Goal: Task Accomplishment & Management: Use online tool/utility

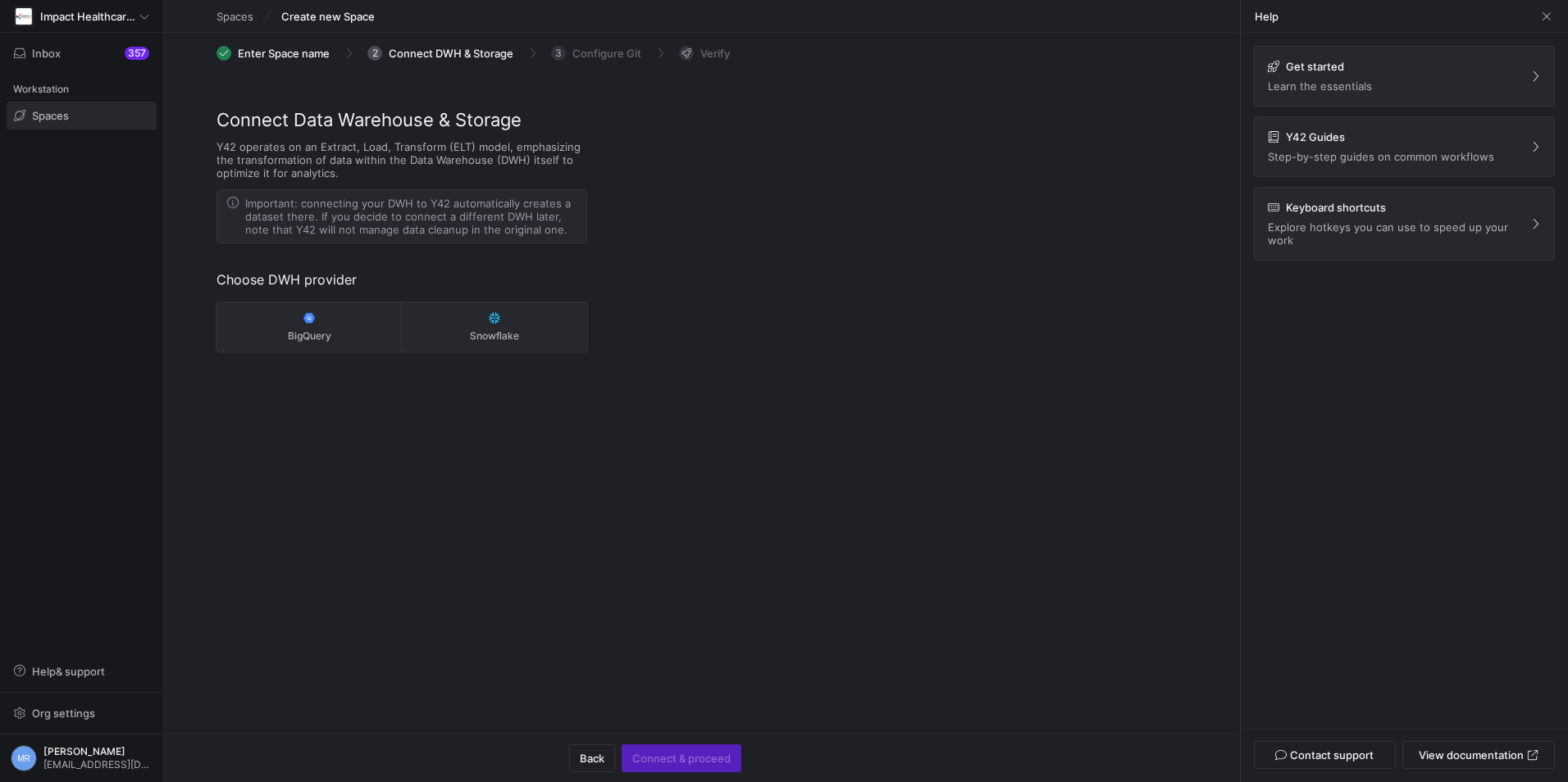
click at [91, 110] on span at bounding box center [81, 116] width 149 height 26
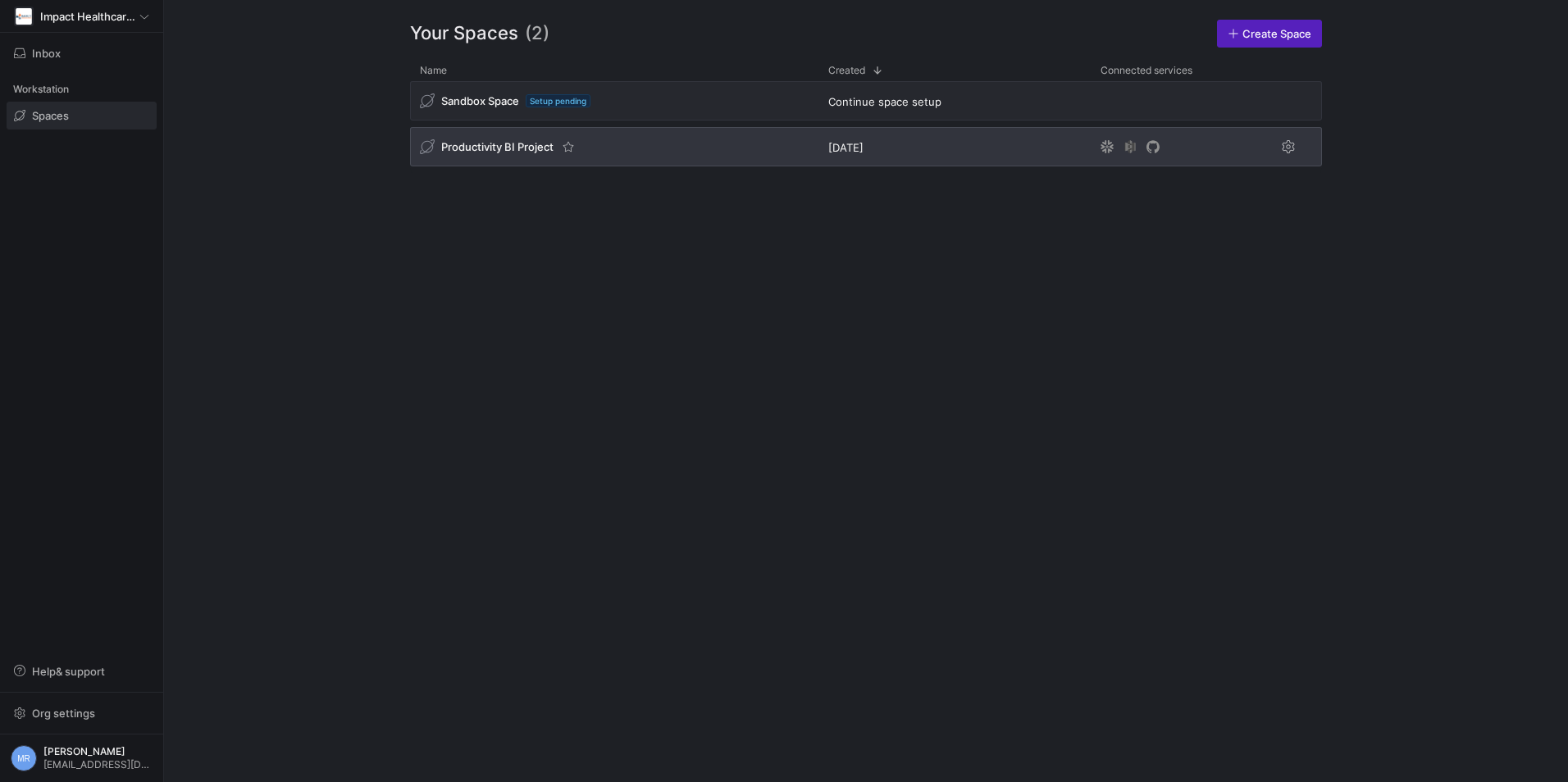
click at [493, 143] on span "Productivity BI Project" at bounding box center [496, 147] width 112 height 13
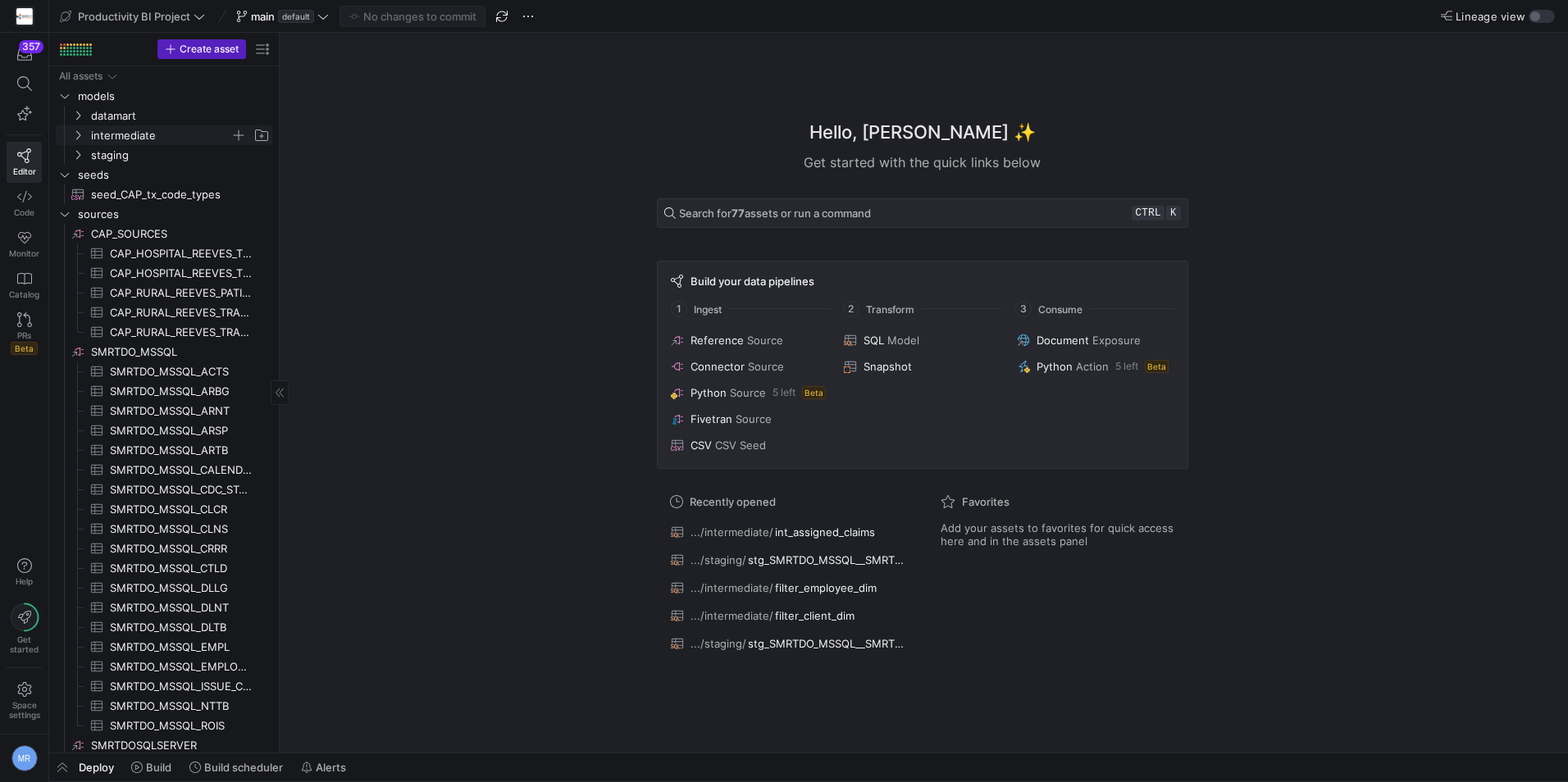
click at [75, 141] on span "intermediate" at bounding box center [170, 136] width 202 height 18
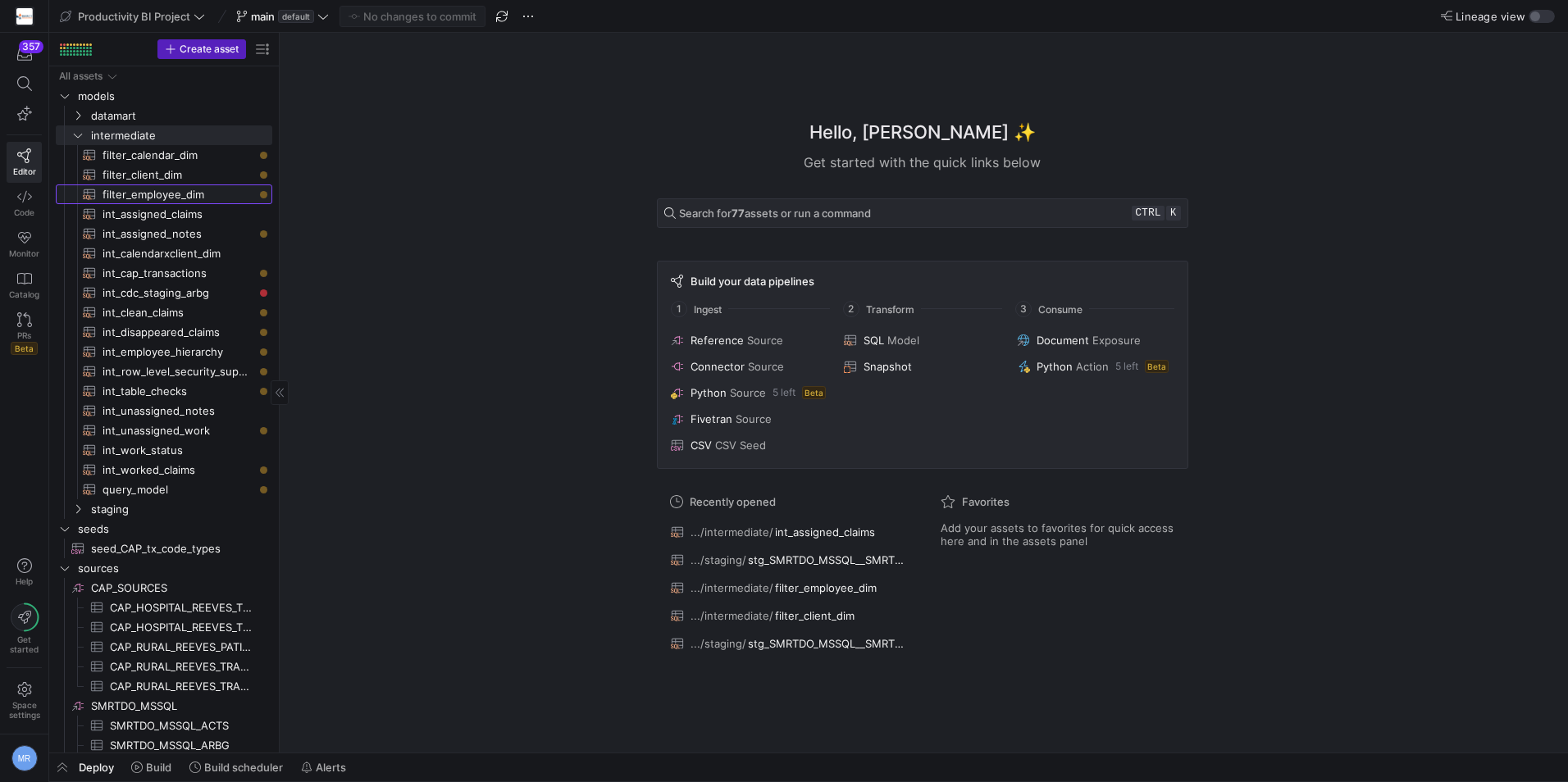
click at [185, 201] on span "filter_employee_dim​​​​​​​​​​" at bounding box center [178, 194] width 151 height 18
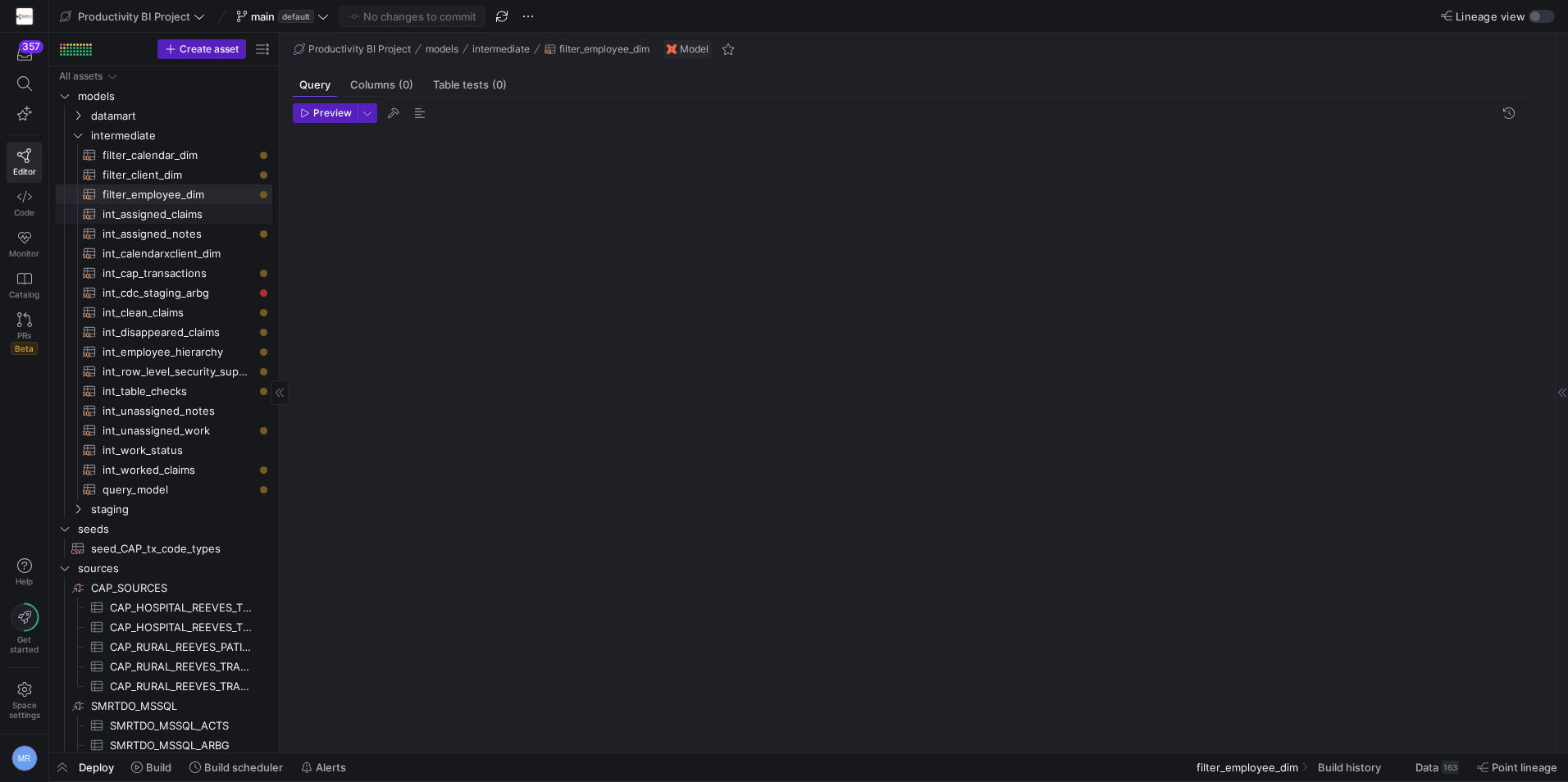
click at [184, 213] on span "int_assigned_claims​​​​​​​​​​" at bounding box center [178, 214] width 151 height 18
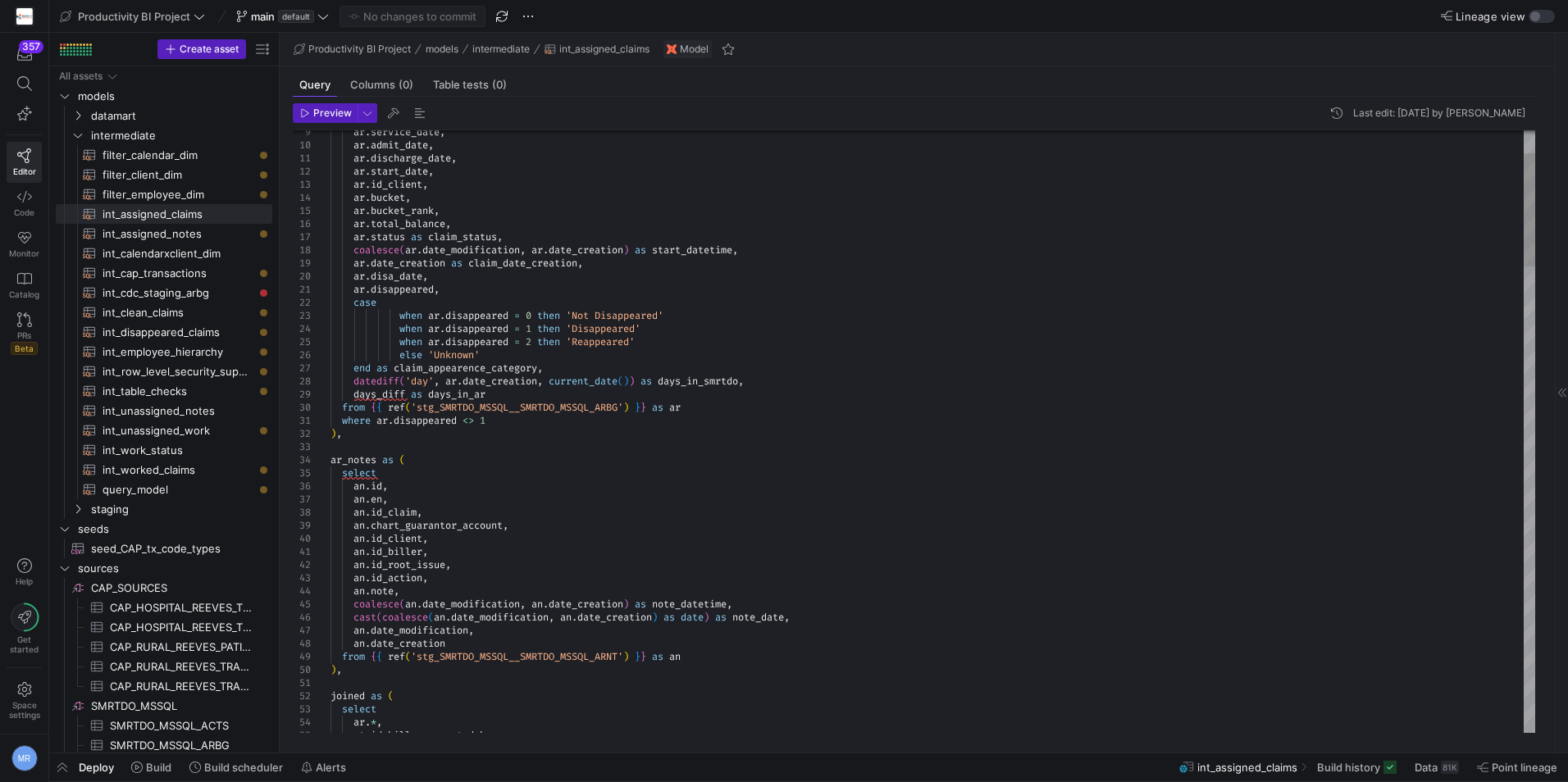
type textarea "ar.disappeared, case when ar.disappeared = 0 then 'Not Disappeared' when ar.dis…"
type textarea "i"
type textarea "where ar.disappeared <> 1 ), ar_notes as ( select [DOMAIN_NAME], [DOMAIN_NAME],…"
type textarea "is"
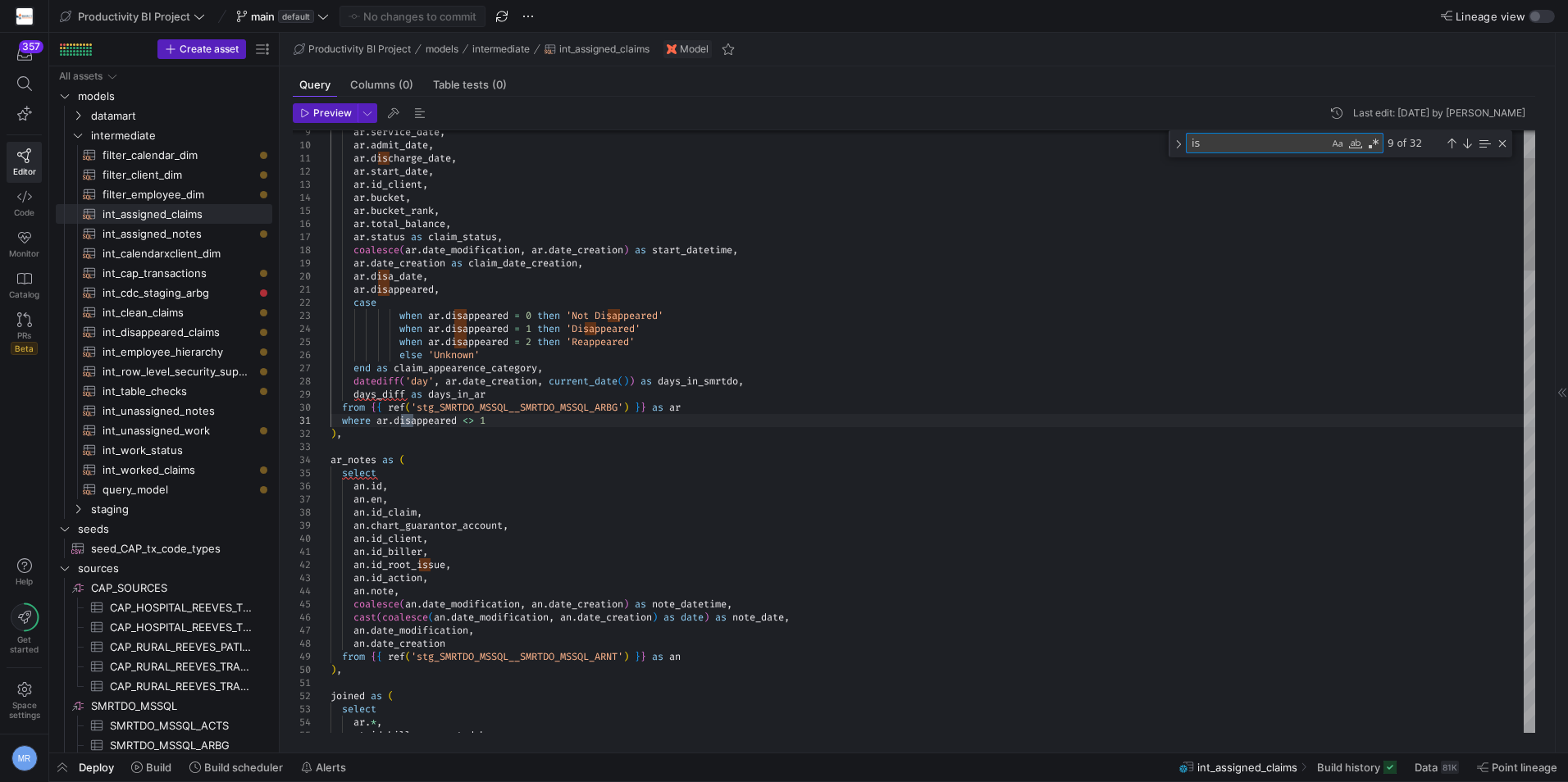
type textarea "when r.root_issue_desc ilike '%Balance is PR%' then 'YES' else 'NO' end as is_c…"
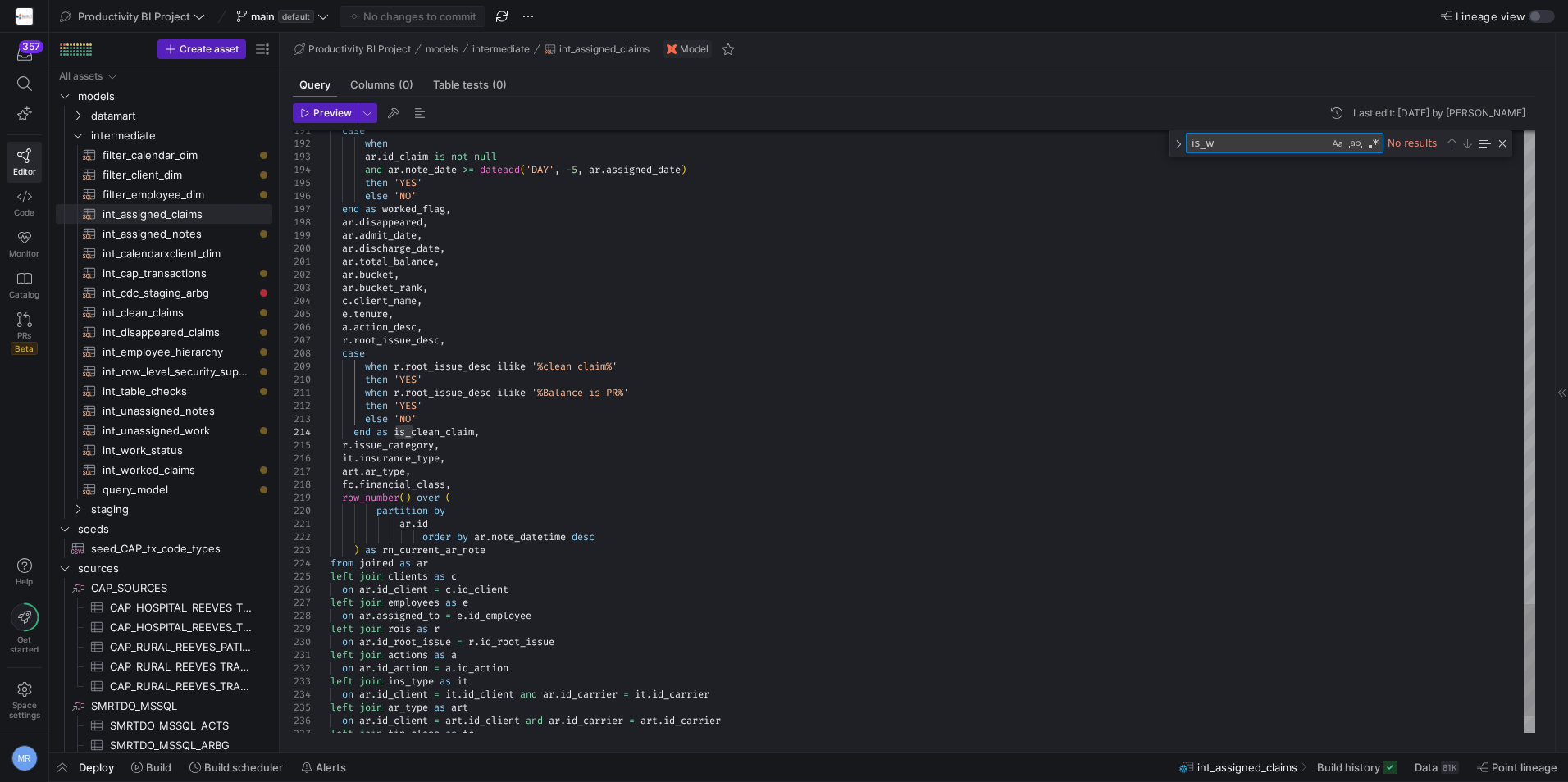
type textarea "is_"
type textarea "where ar.disappeared <> 1 ), ar_notes as ( select [DOMAIN_NAME], [DOMAIN_NAME],…"
type textarea "is"
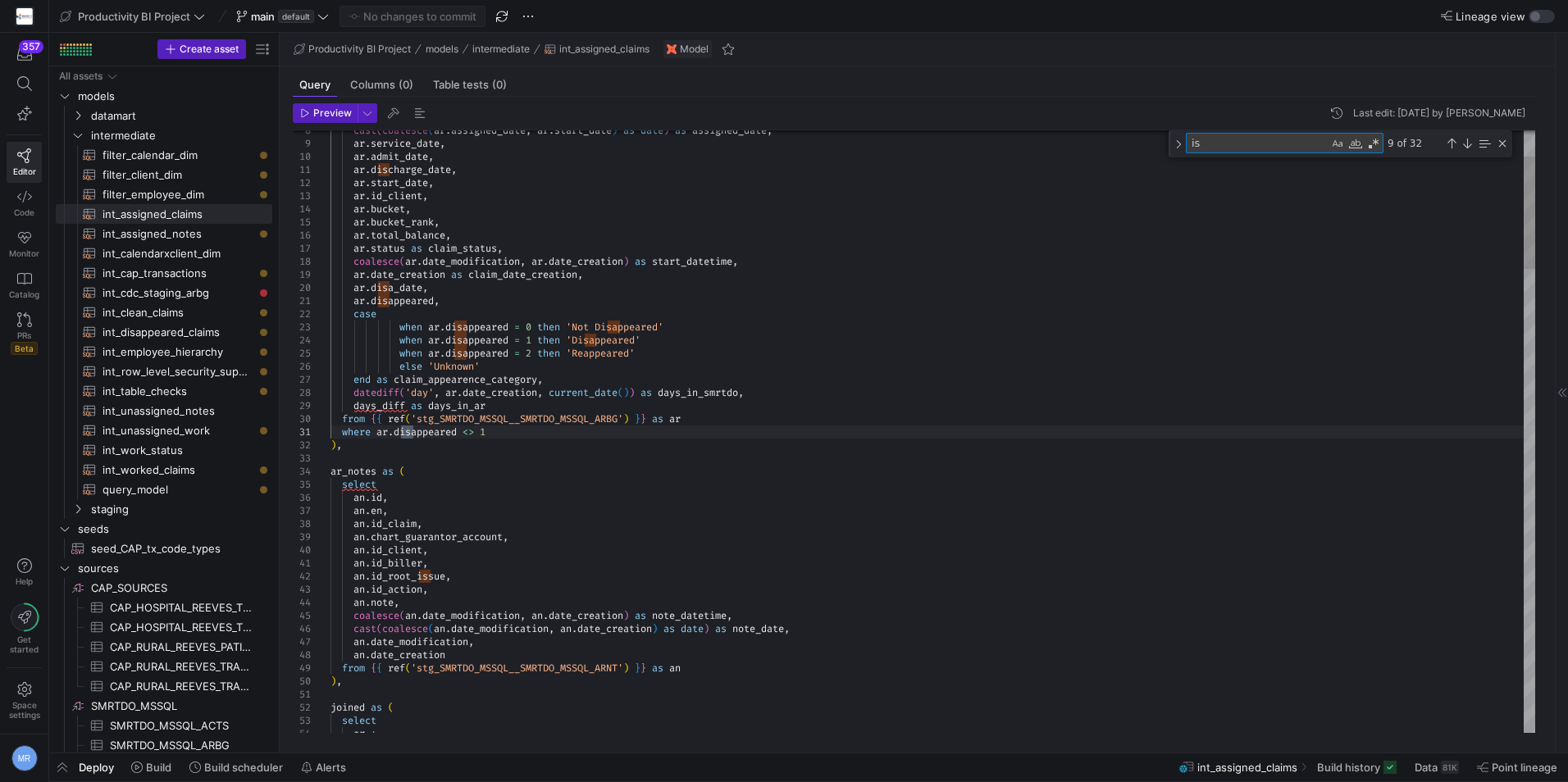
type textarea "ar.disappeared, case when ar.disappeared = 0 then 'Not Disappeared' when ar.dis…"
type textarea "i"
type textarea "w"
type textarea "case when [DOMAIN_NAME]_claim is not null and ar.note_date >= dateadd('DAY', -5…"
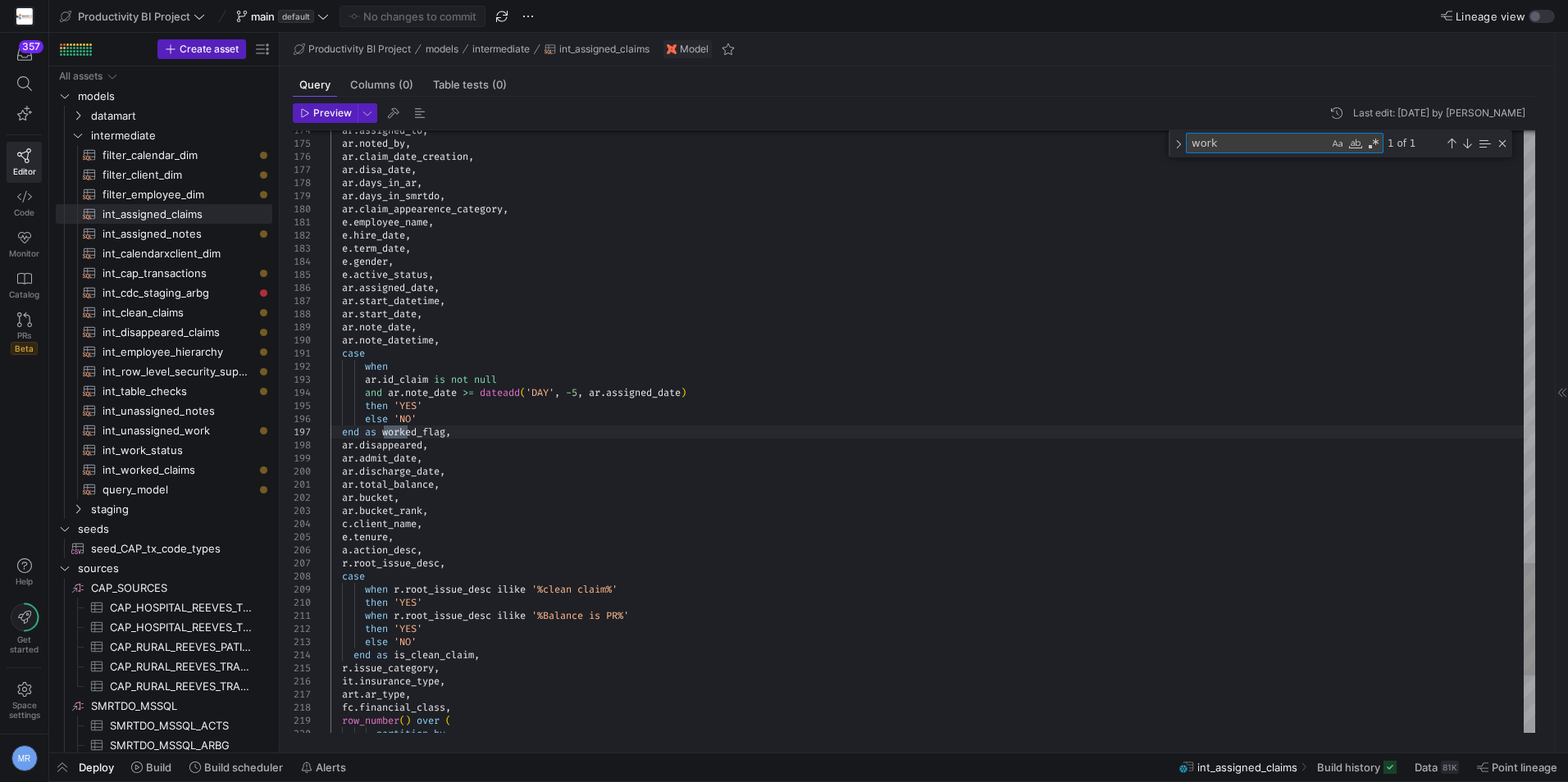
type textarea "work"
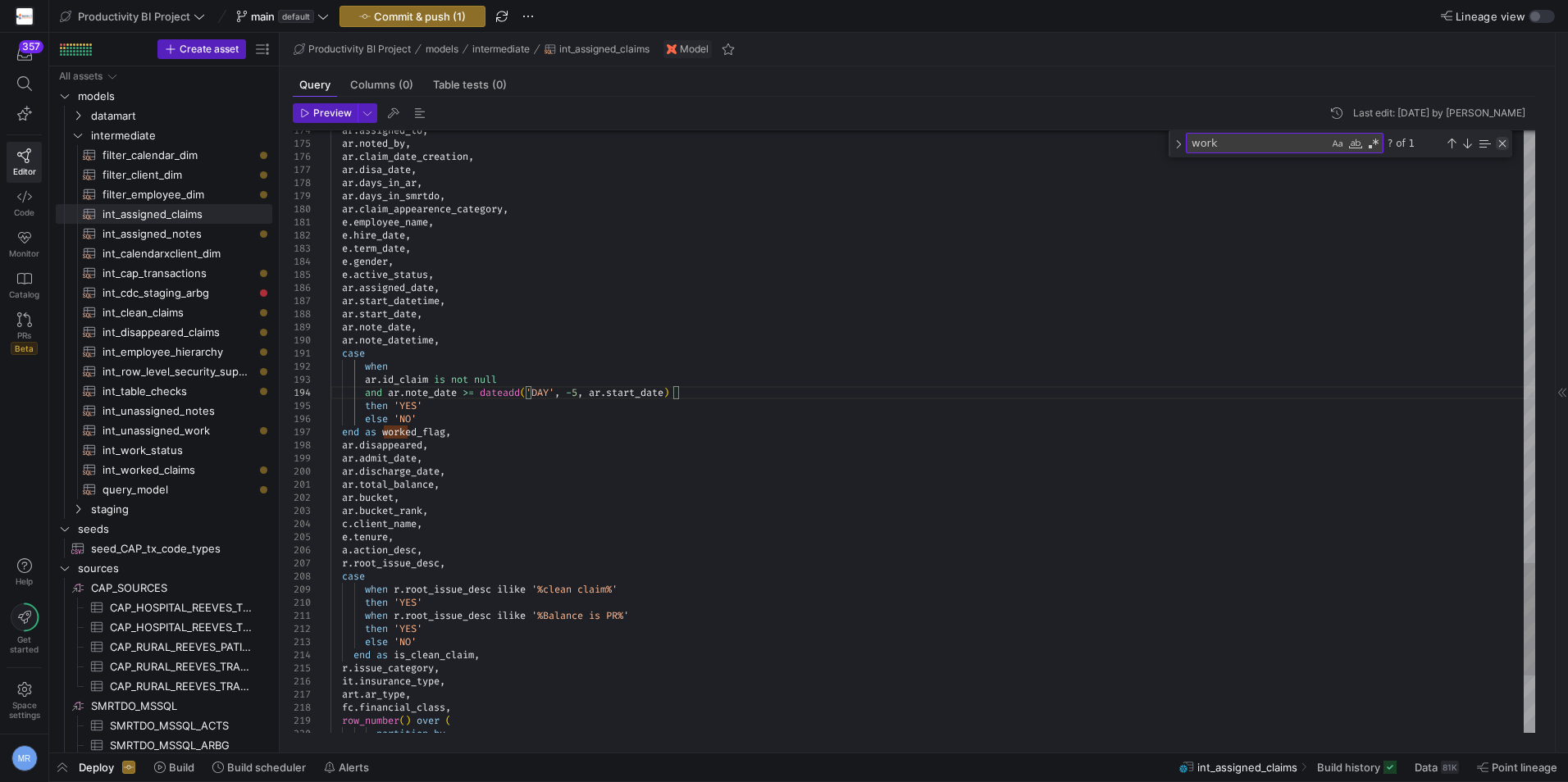
click at [1502, 142] on div "Close (Escape)" at bounding box center [1501, 143] width 13 height 13
click at [99, 115] on span "datamart" at bounding box center [160, 116] width 140 height 18
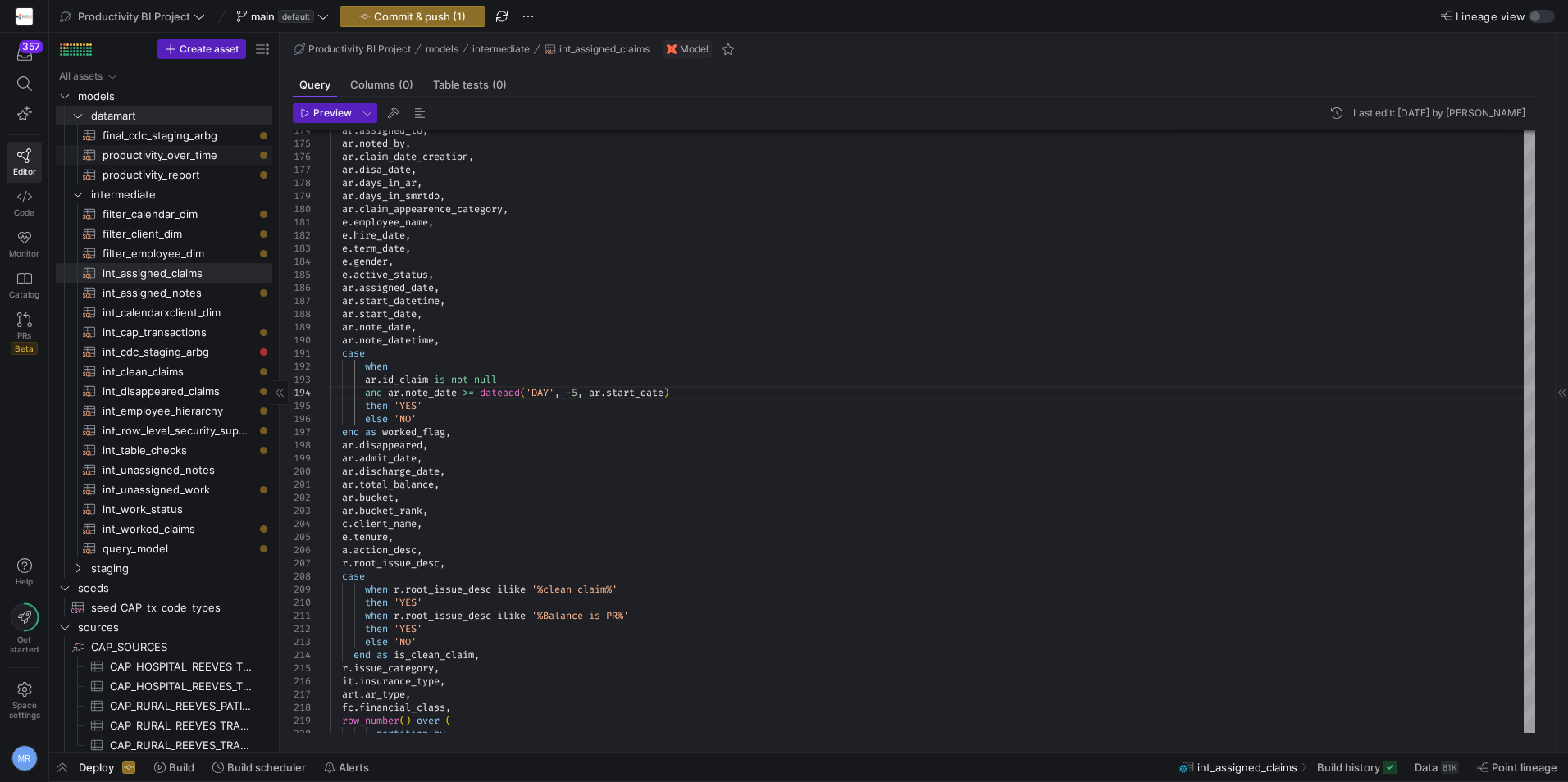
click at [163, 155] on span "productivity_over_time​​​​​​​​​​" at bounding box center [178, 155] width 151 height 18
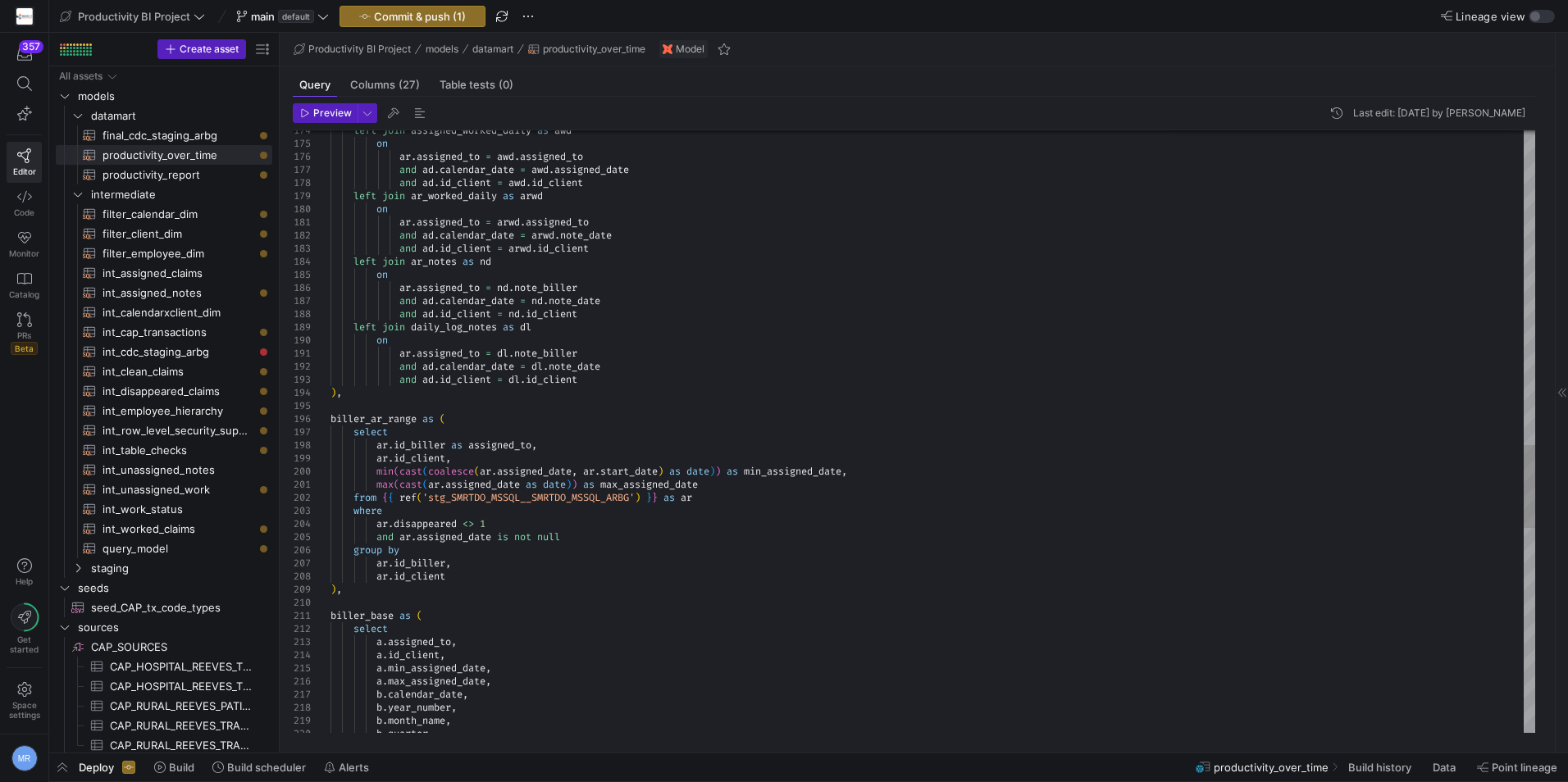
click at [709, 329] on div "left join assigned_worked_daily as awd on ar . assigned_to = awd . assigned_to …" at bounding box center [932, 31] width 1205 height 4380
type textarea "ar.assigned_to = arwd.assigned_to and ad.calendar_date = arwd.note_date and [DO…"
type textarea "dl"
type textarea "max(cast(ar.assigned_date as date)) as max_assigned_date from {{ ref('stg_SMRTD…"
type textarea "w"
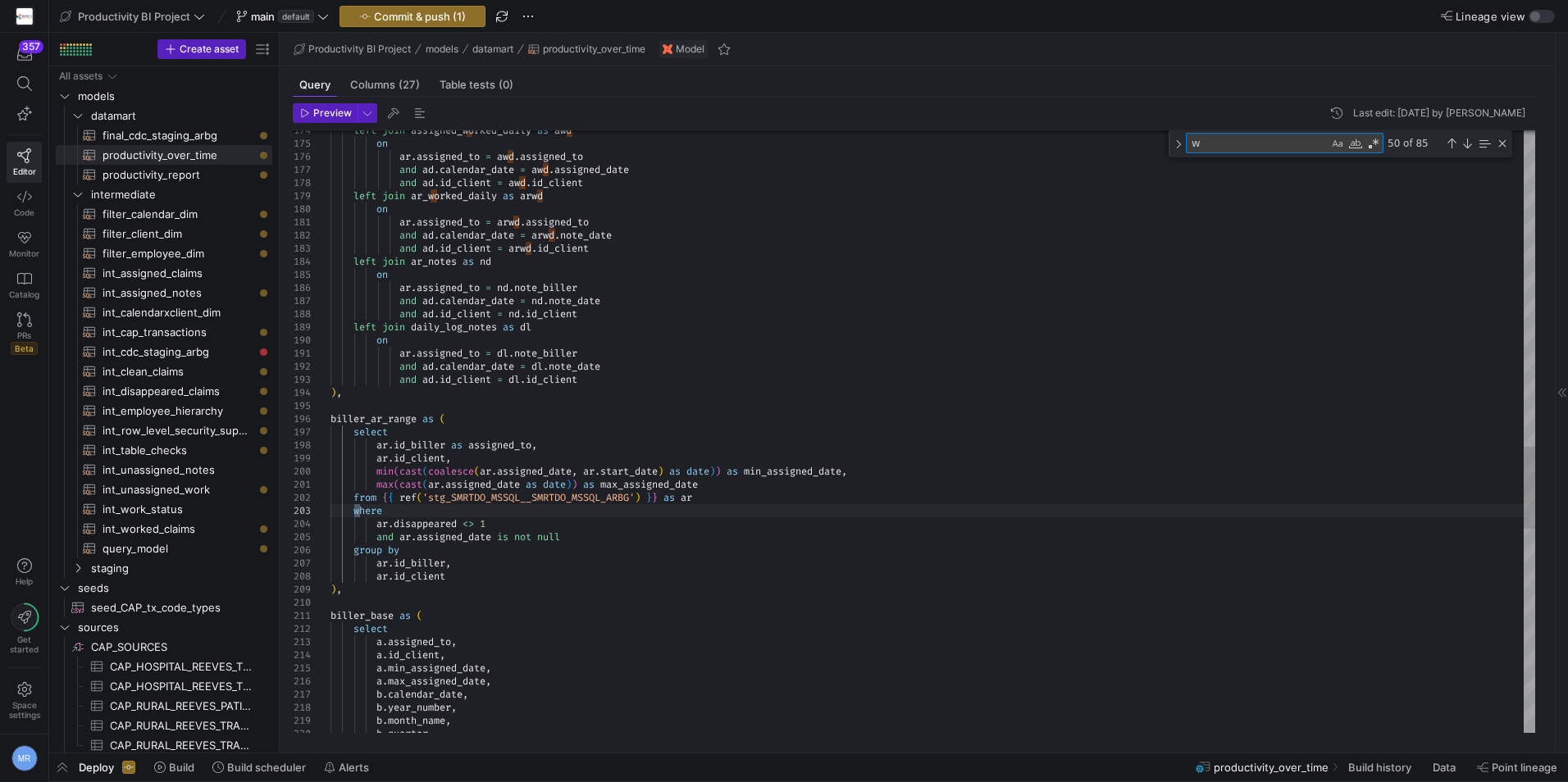
type textarea "), workdays as ( select b.assigned_to, [DOMAIN_NAME]_client, count(distinct cas…"
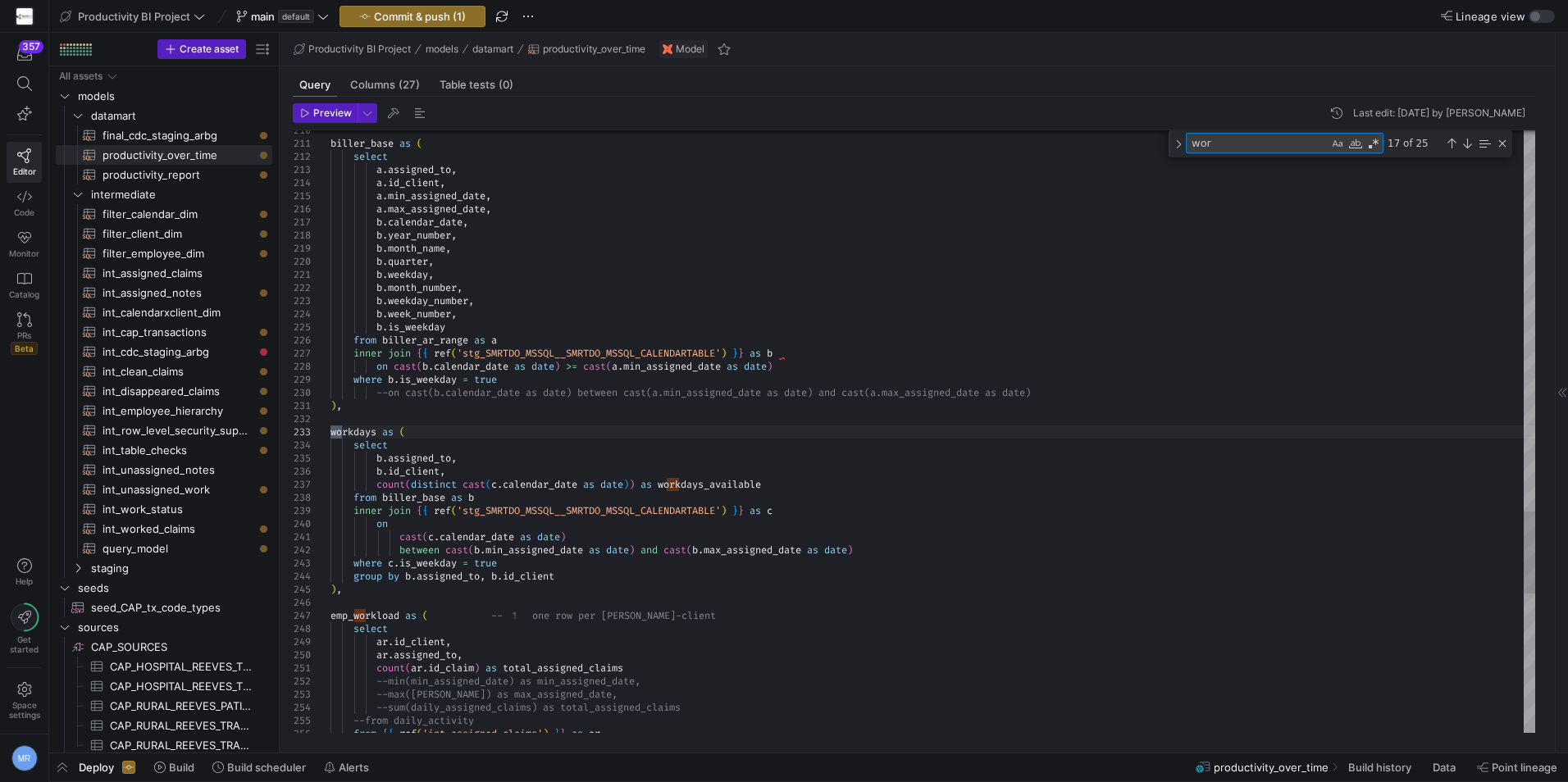
type textarea "work"
type textarea "da.weekday_number, da.week_number, [DOMAIN_NAME]_weekday, da.daily_assigned_cla…"
type textarea "worked"
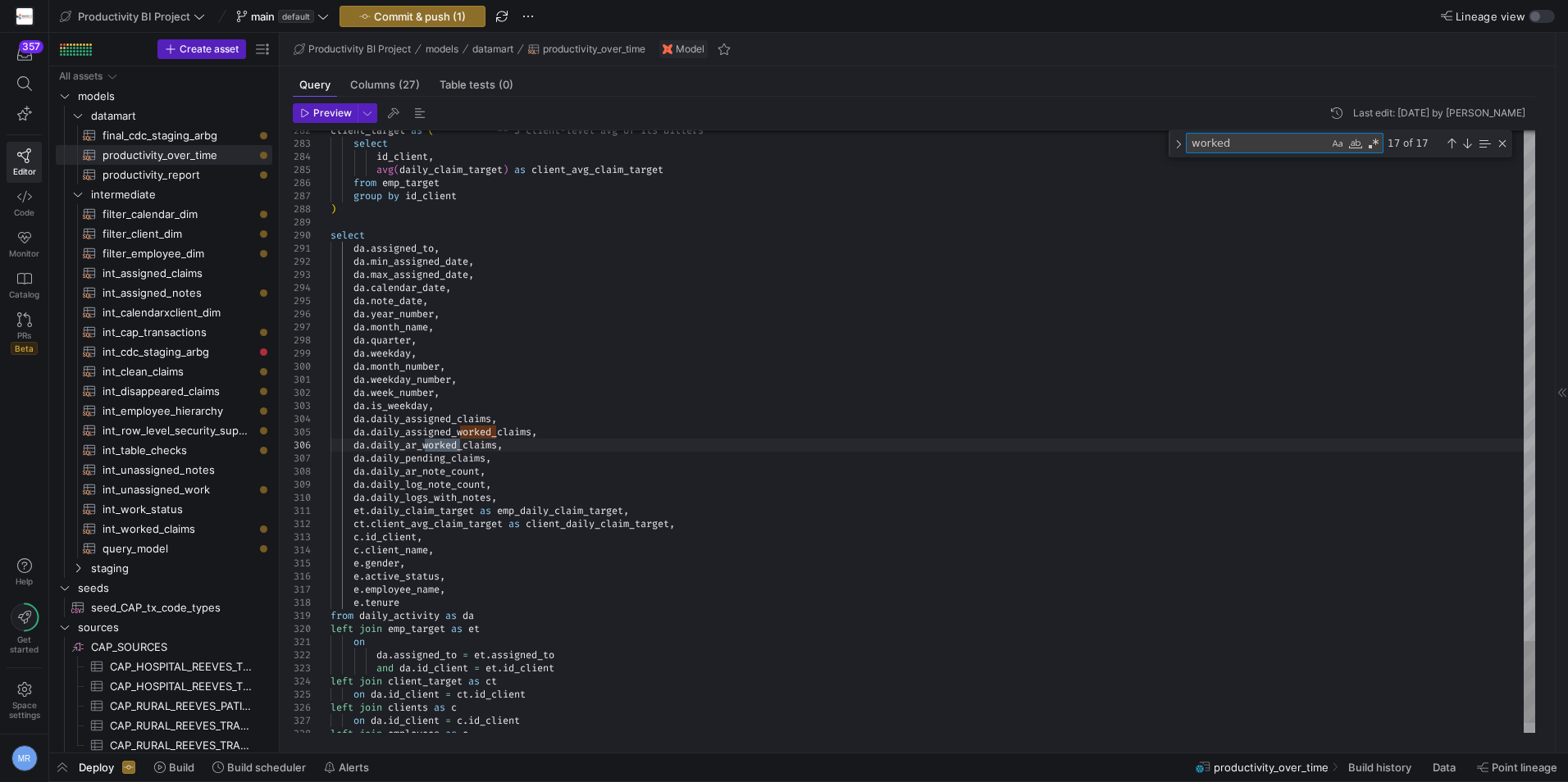
type textarea "-- ar.assigned_date ), assigned_worked_daily as ( select ar.assigned_to, ar.ass…"
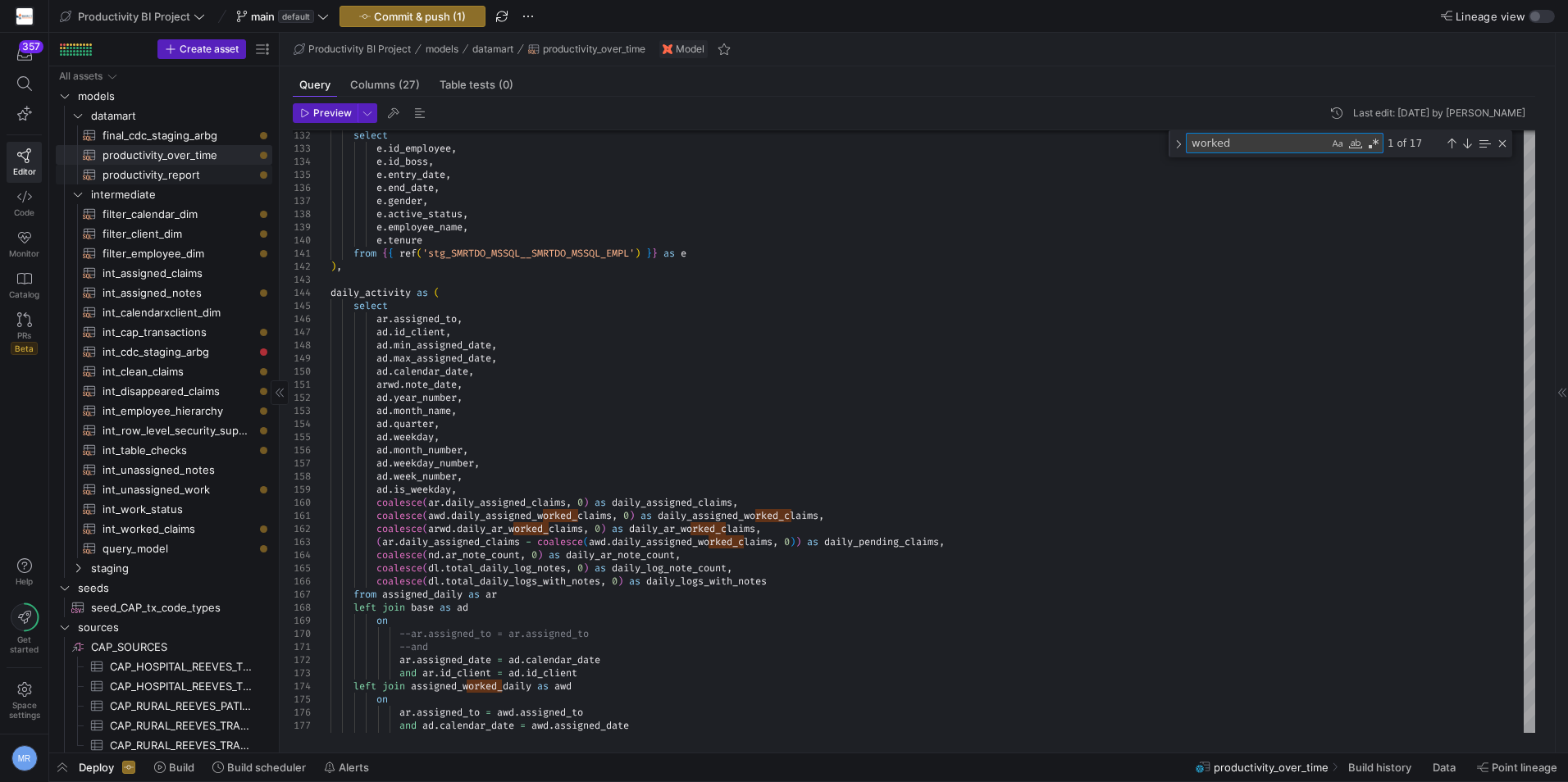
type textarea "worked"
drag, startPoint x: 160, startPoint y: 178, endPoint x: 205, endPoint y: 246, distance: 81.5
click at [160, 179] on span "productivity_report​​​​​​​​​​" at bounding box center [178, 175] width 151 height 18
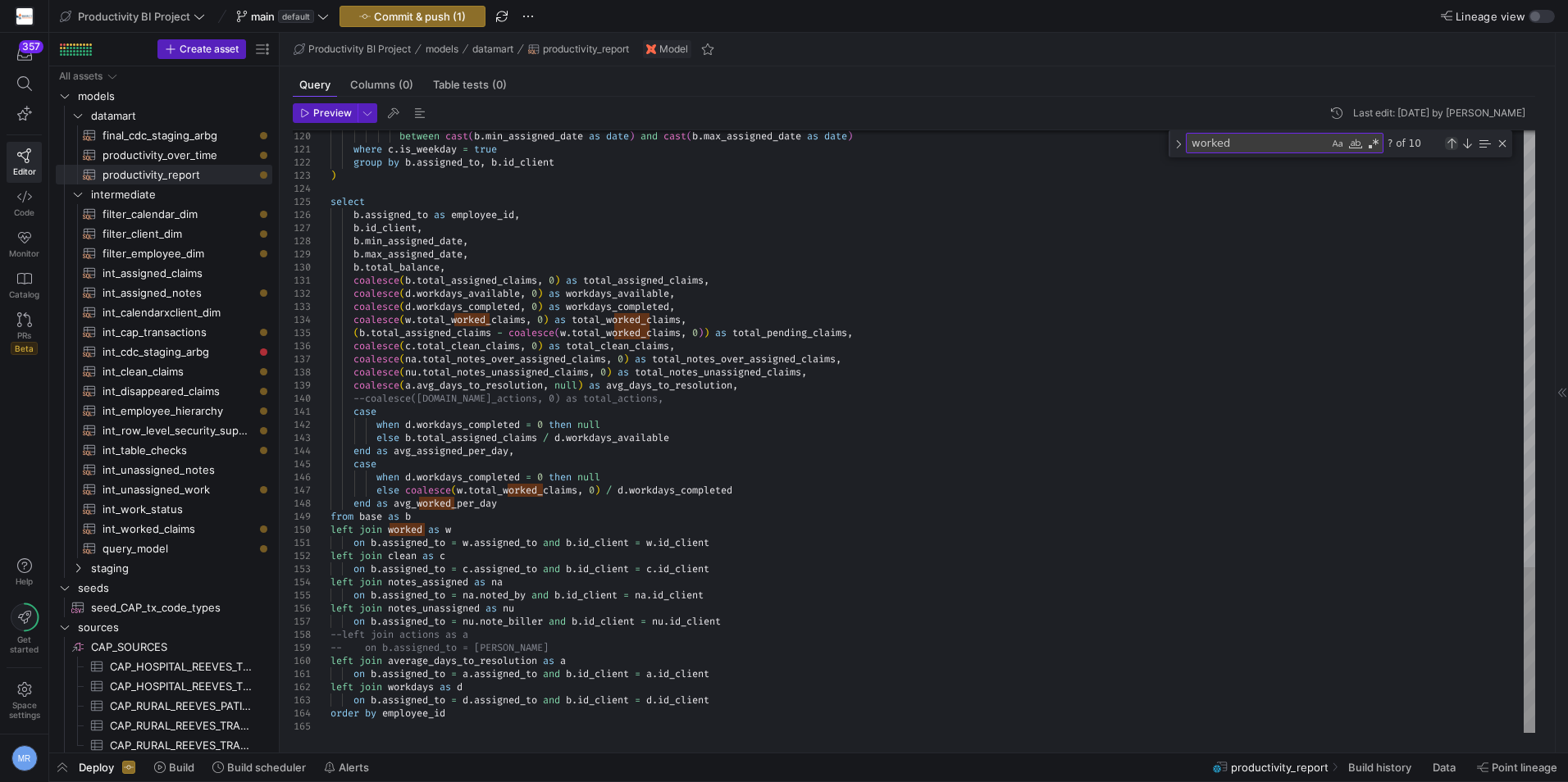
click at [1456, 140] on div "Previous Match (Shift+Enter)" at bounding box center [1451, 143] width 13 height 13
click at [1474, 142] on div "9 of 10" at bounding box center [1446, 143] width 126 height 20
click at [1469, 145] on div "Next Match (Enter)" at bounding box center [1466, 143] width 13 height 13
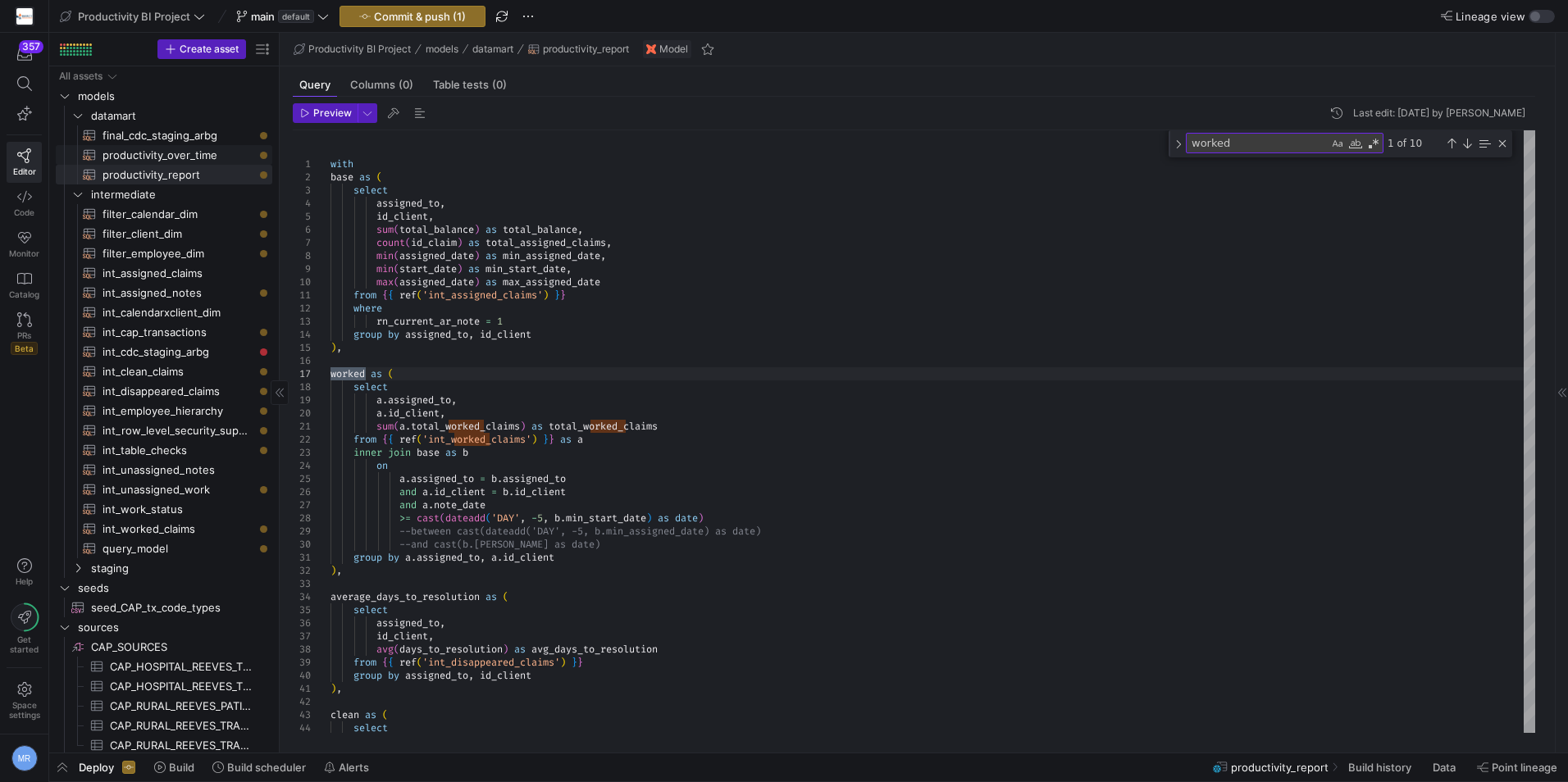
click at [185, 155] on span "productivity_over_time​​​​​​​​​​" at bounding box center [178, 155] width 151 height 18
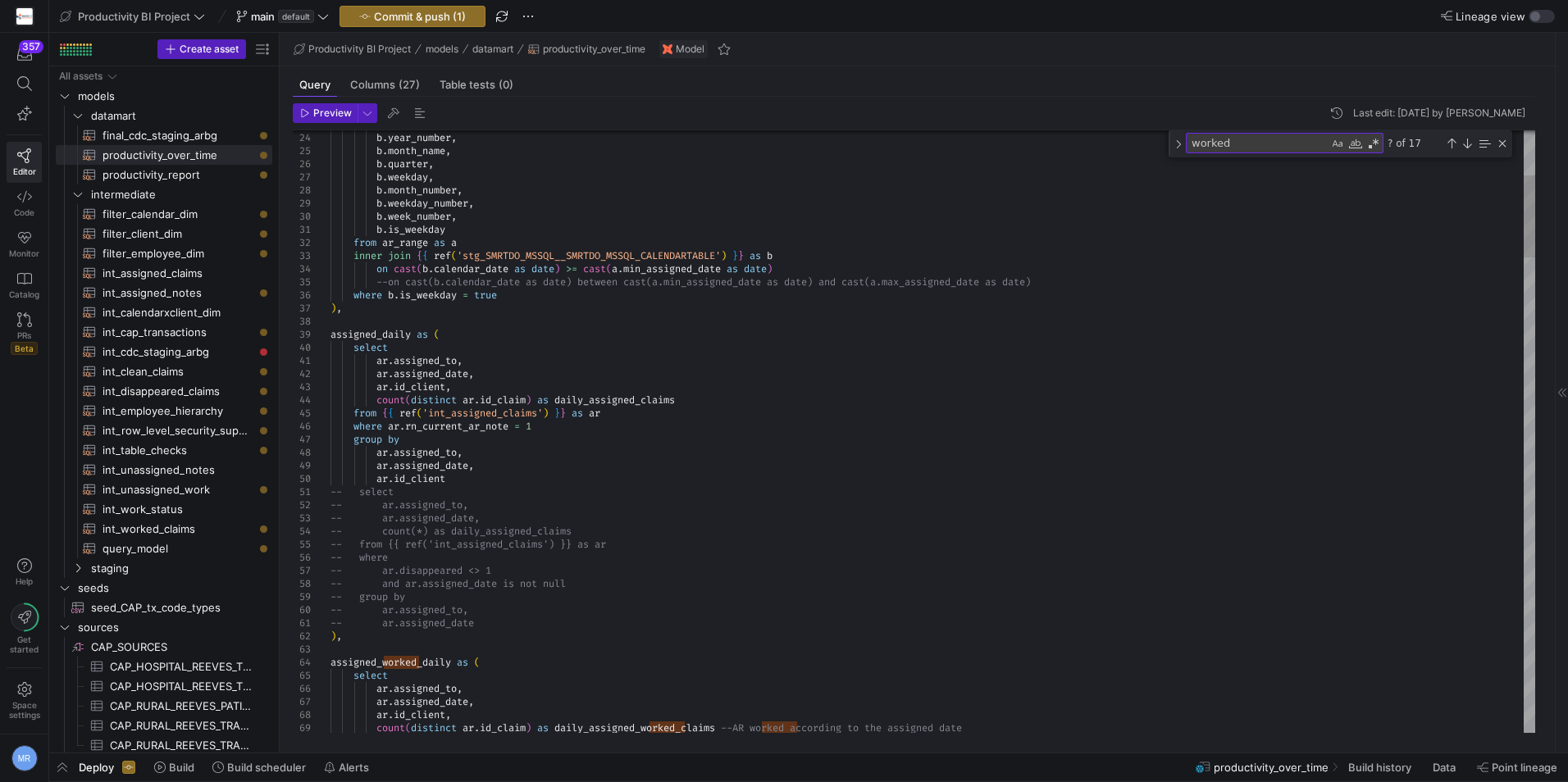
click at [1236, 131] on div "worked worked ? of 17" at bounding box center [1341, 143] width 344 height 27
click at [1237, 136] on textarea "worked" at bounding box center [1256, 143] width 141 height 18
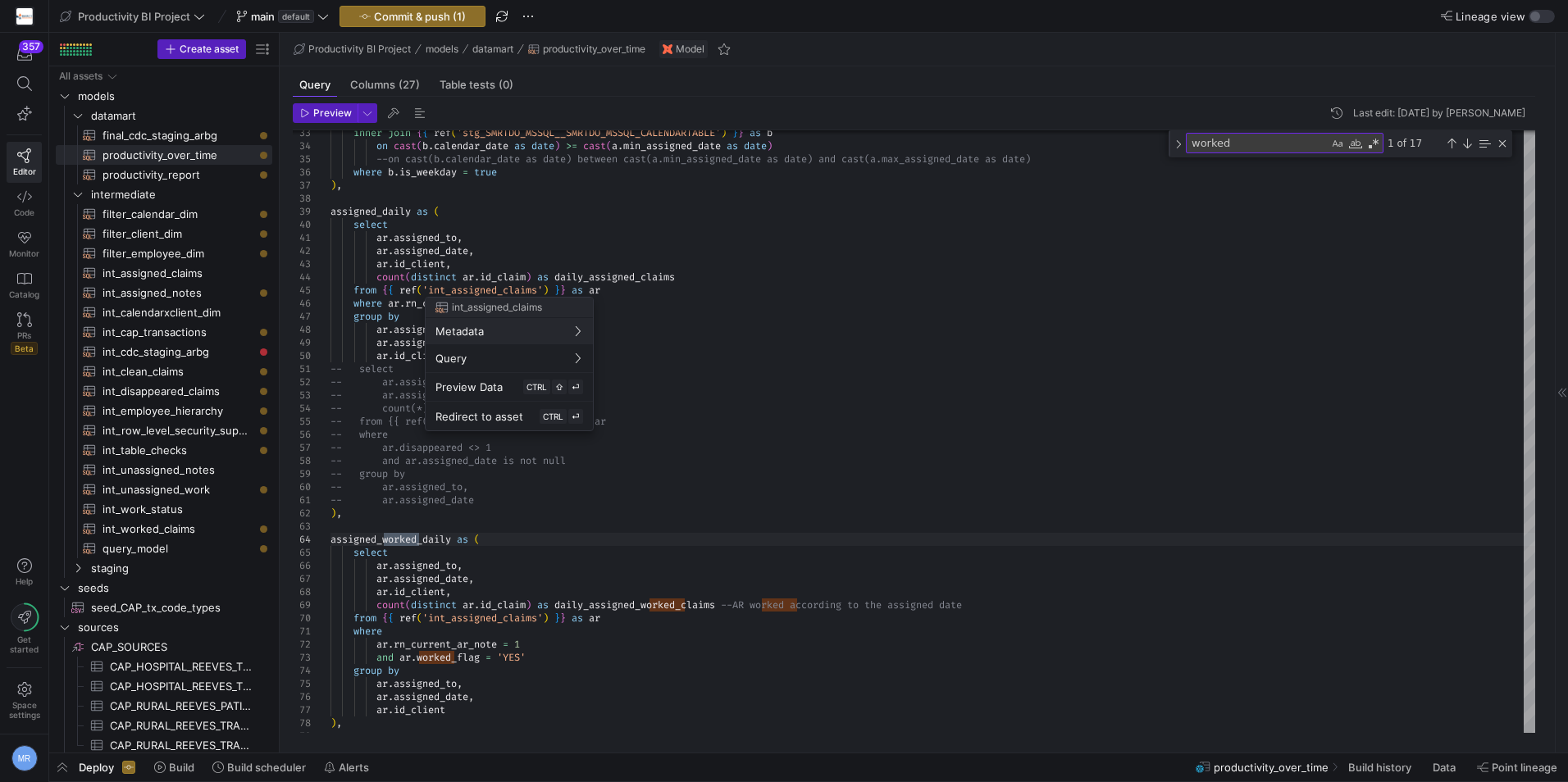
click at [165, 173] on div at bounding box center [784, 391] width 1568 height 782
click at [165, 173] on span "productivity_report​​​​​​​​​​" at bounding box center [178, 175] width 151 height 18
type textarea "with base as ( select assigned_to, id_client, sum(total_balance) as total_balan…"
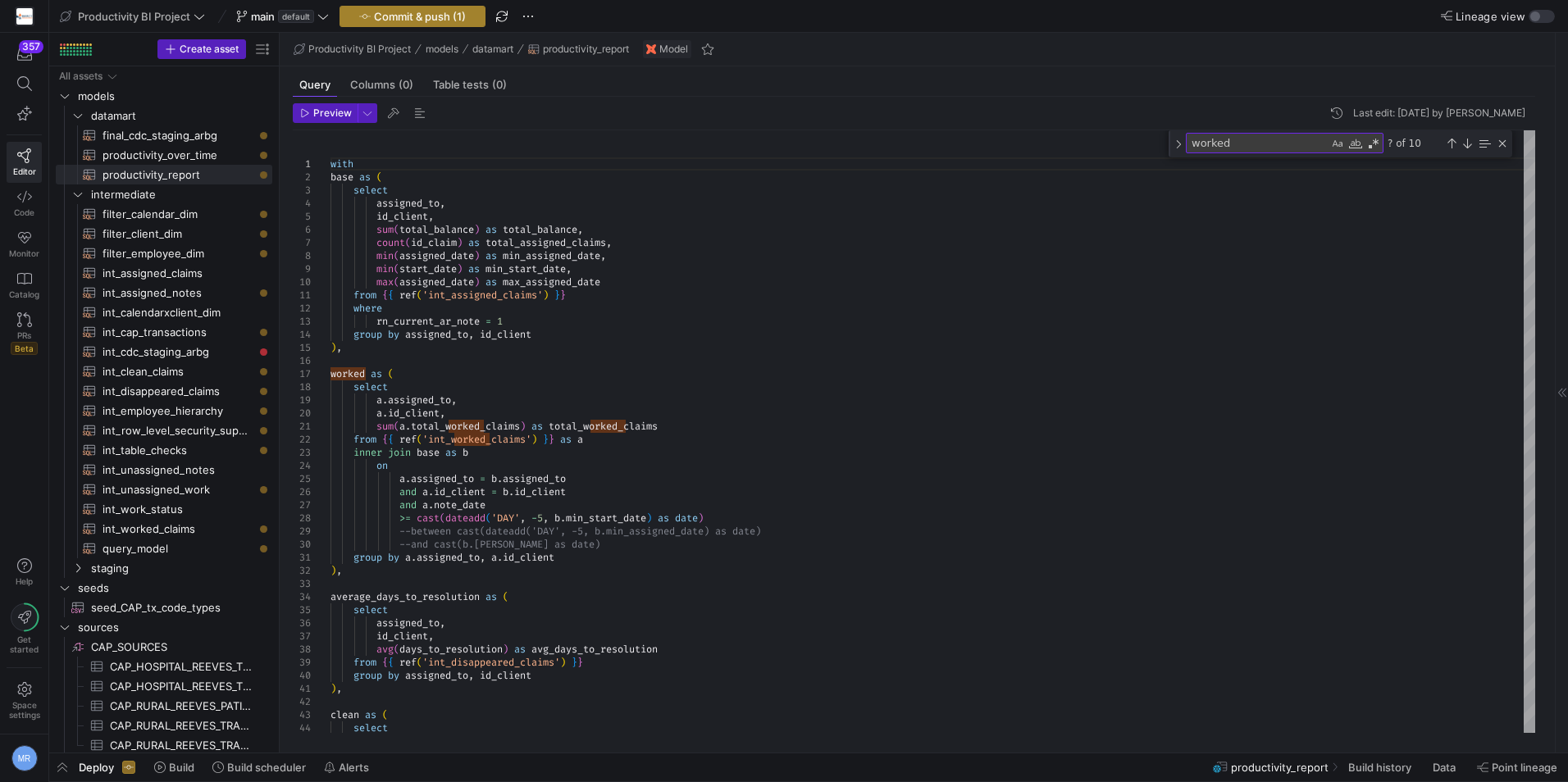
click at [395, 22] on span "Commit & push (1)" at bounding box center [419, 17] width 92 height 13
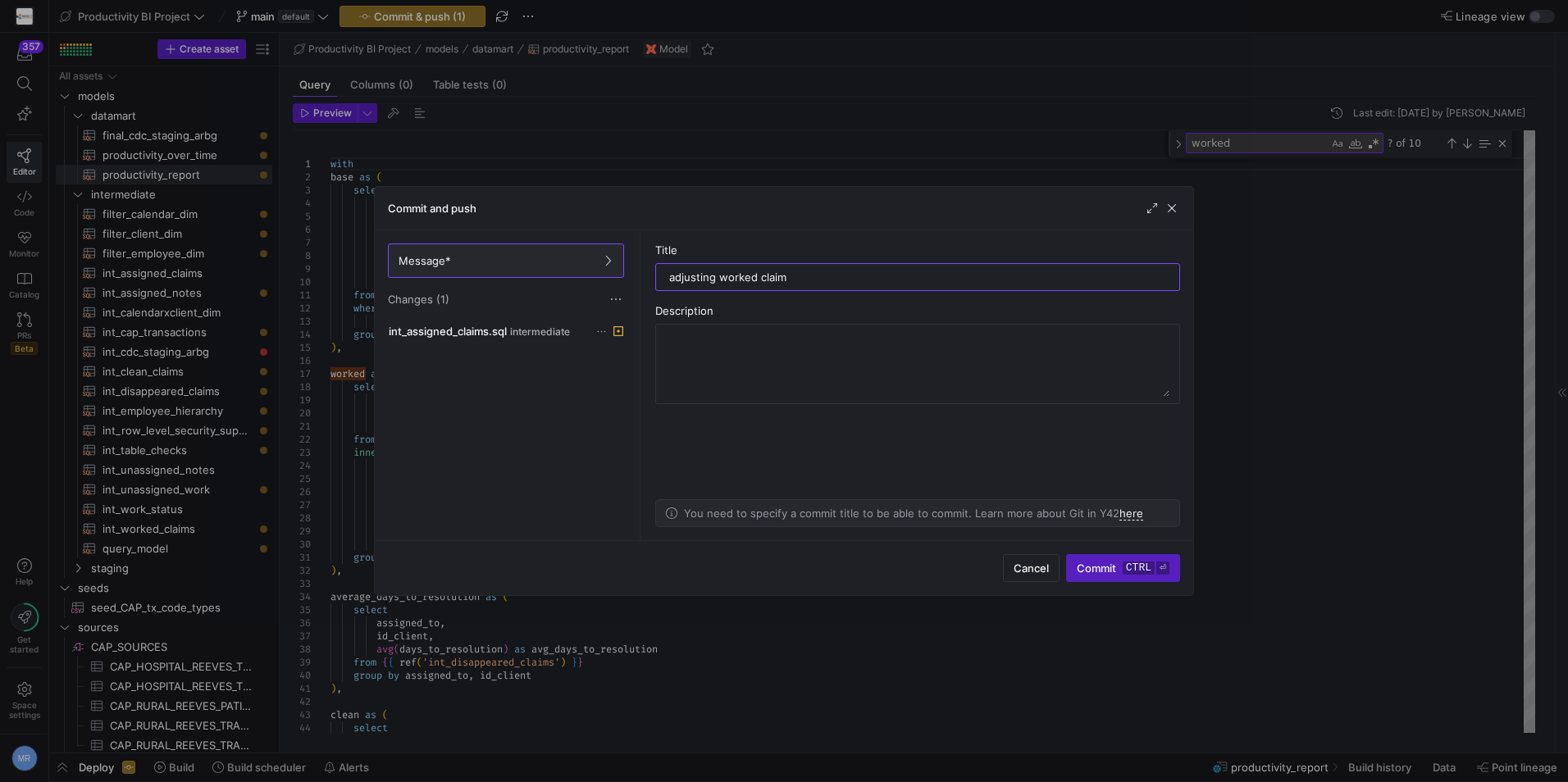
type input "adjusting worked claims"
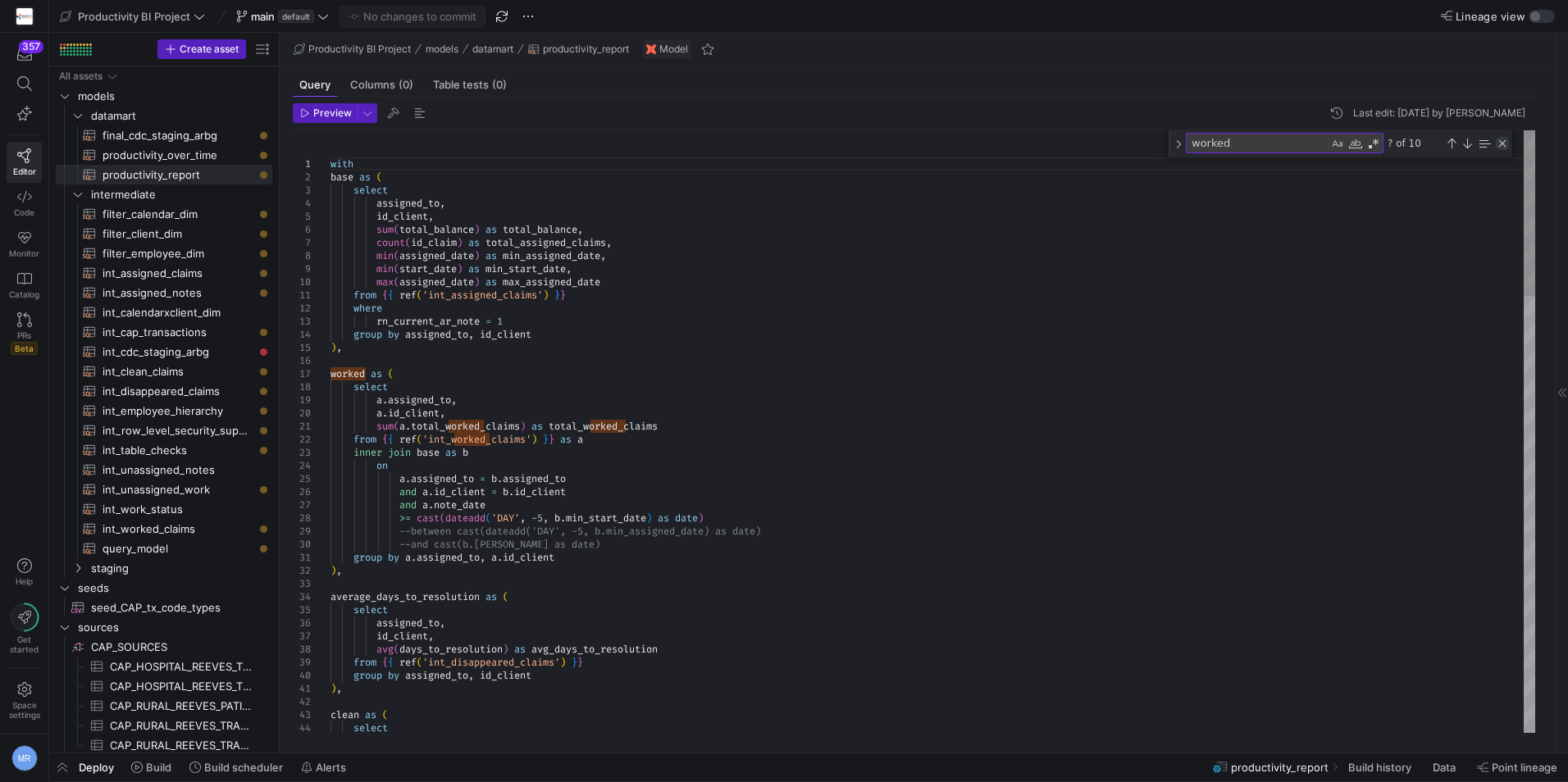
click at [1504, 145] on div "Close (Escape)" at bounding box center [1501, 143] width 13 height 13
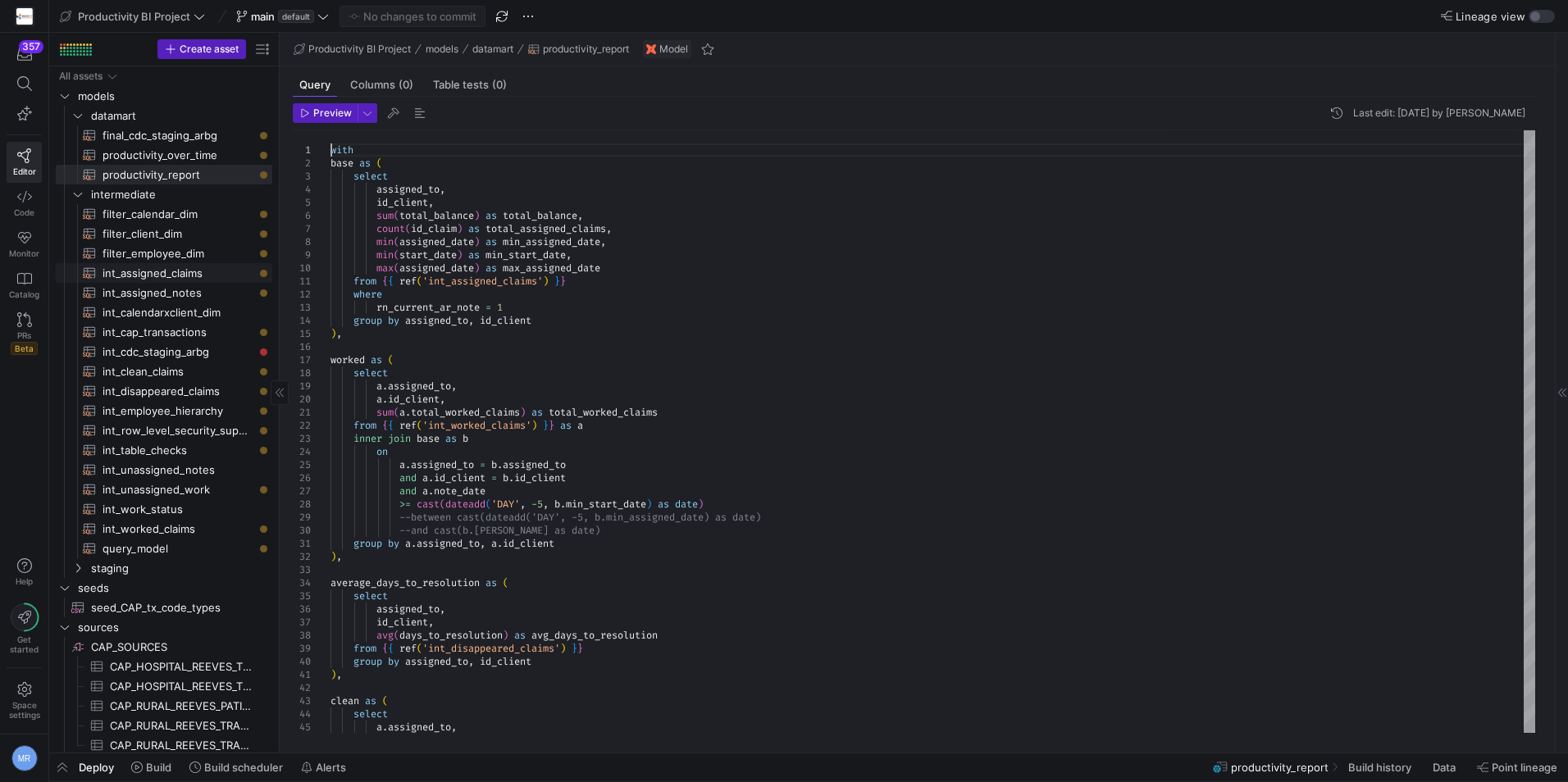
click at [117, 275] on span "int_assigned_claims​​​​​​​​​​" at bounding box center [178, 274] width 151 height 18
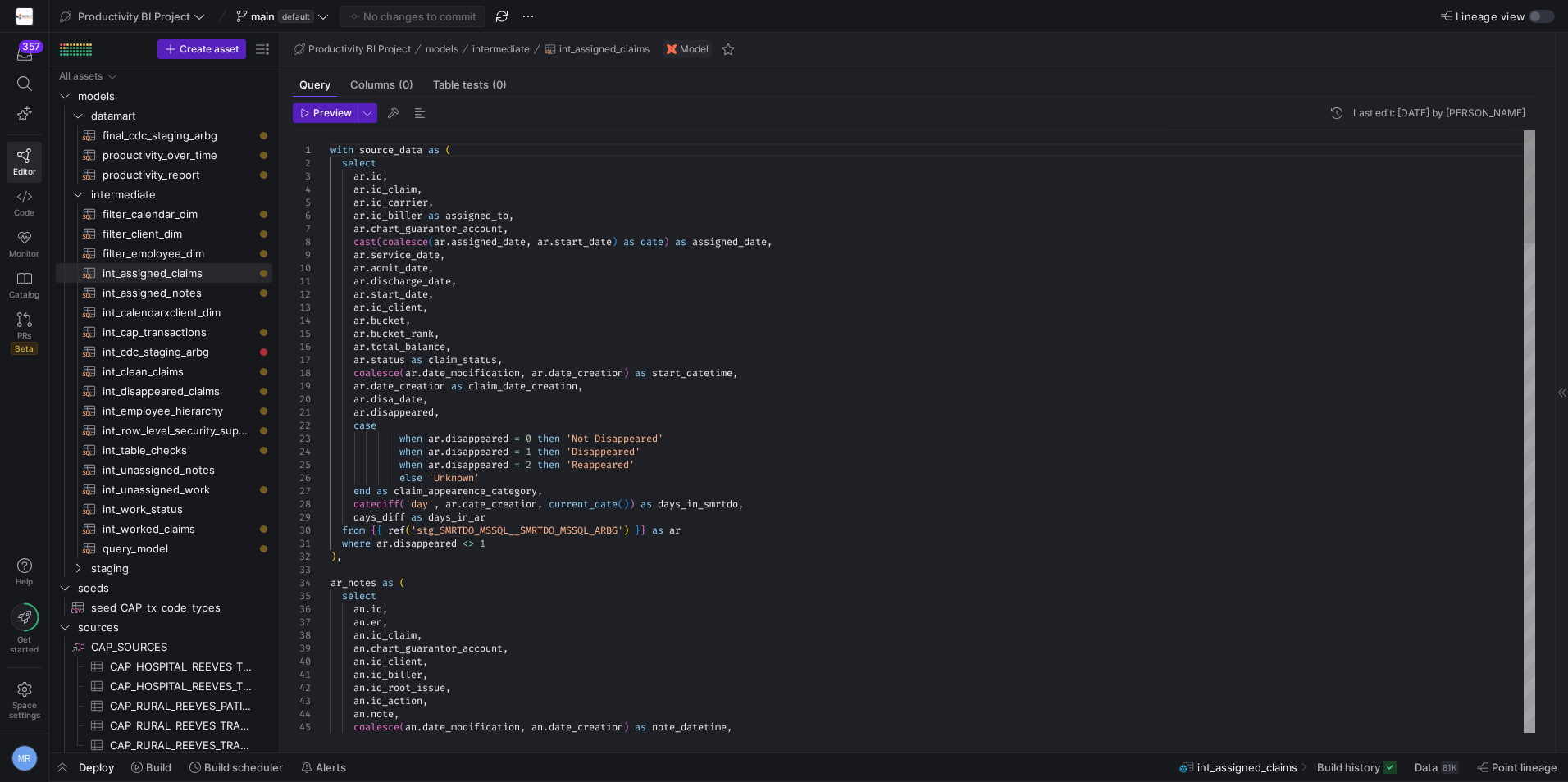
click at [153, 770] on span "Build" at bounding box center [158, 767] width 25 height 13
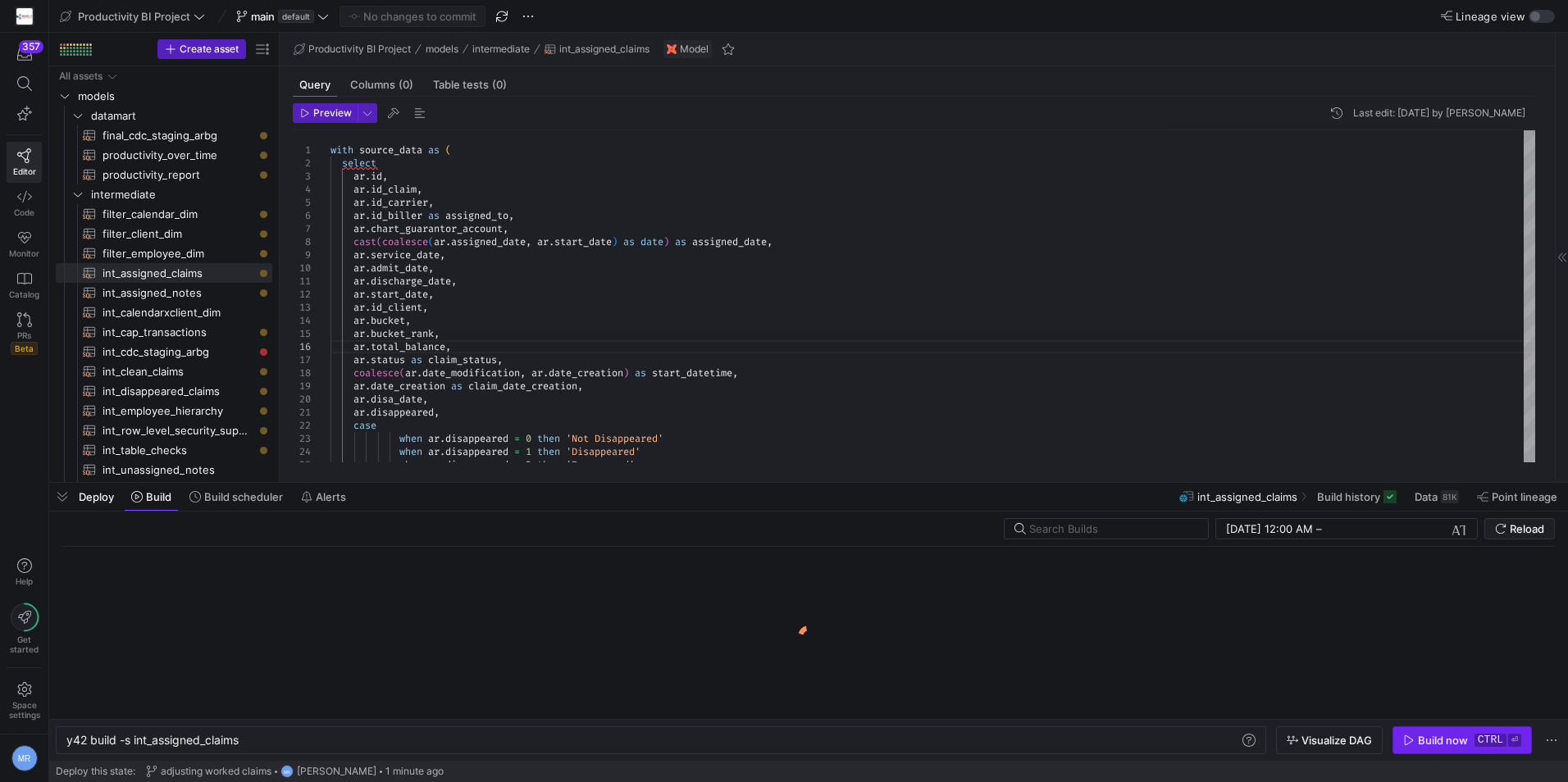
click at [1444, 729] on span "button" at bounding box center [1462, 740] width 138 height 26
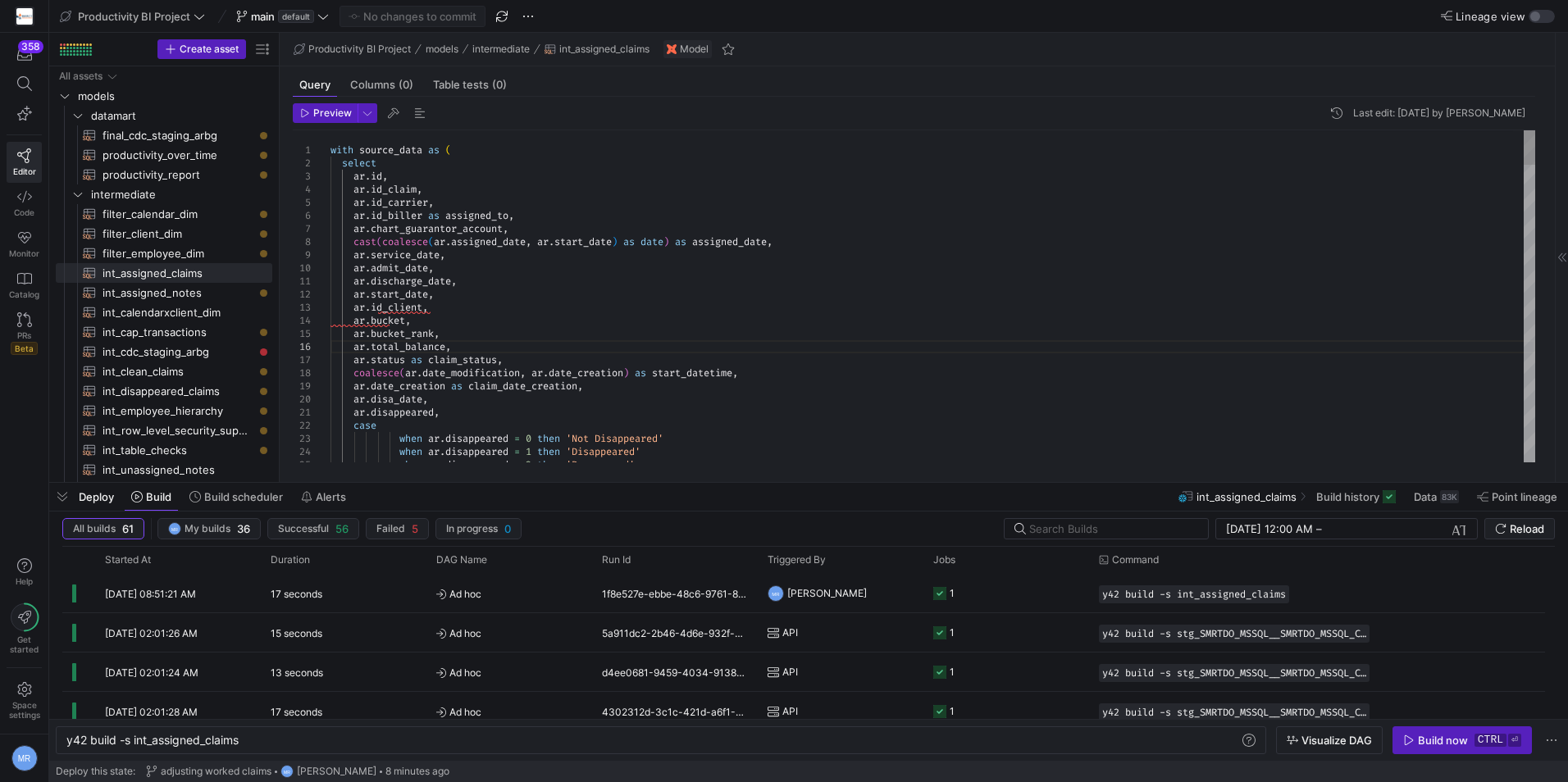
drag, startPoint x: 754, startPoint y: 395, endPoint x: 789, endPoint y: 417, distance: 41.3
click at [58, 495] on span "button" at bounding box center [62, 496] width 26 height 28
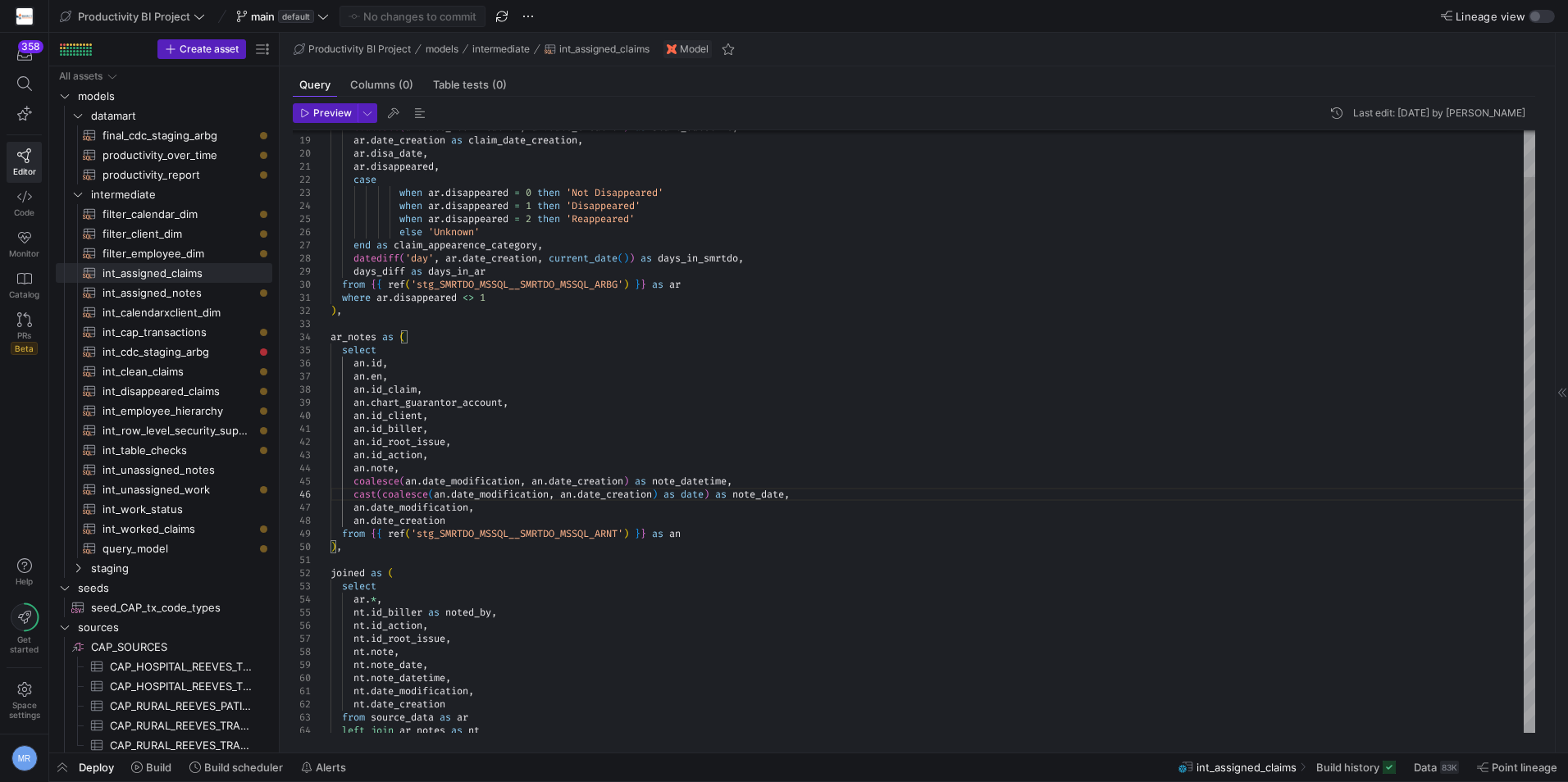
type textarea "where ar.disappeared <> 1 ), ar_notes as ( select [DOMAIN_NAME], [DOMAIN_NAME],…"
